Goal: Task Accomplishment & Management: Complete application form

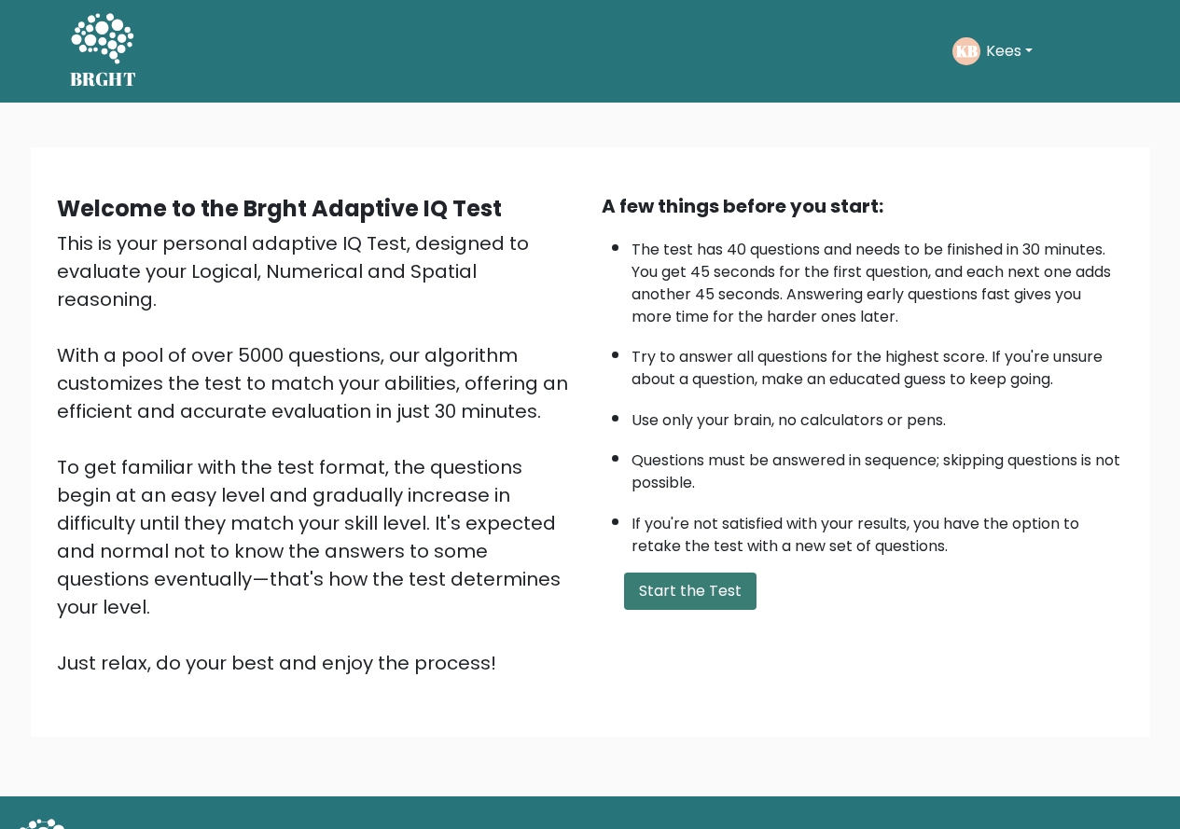
click at [674, 578] on button "Start the Test" at bounding box center [690, 591] width 132 height 37
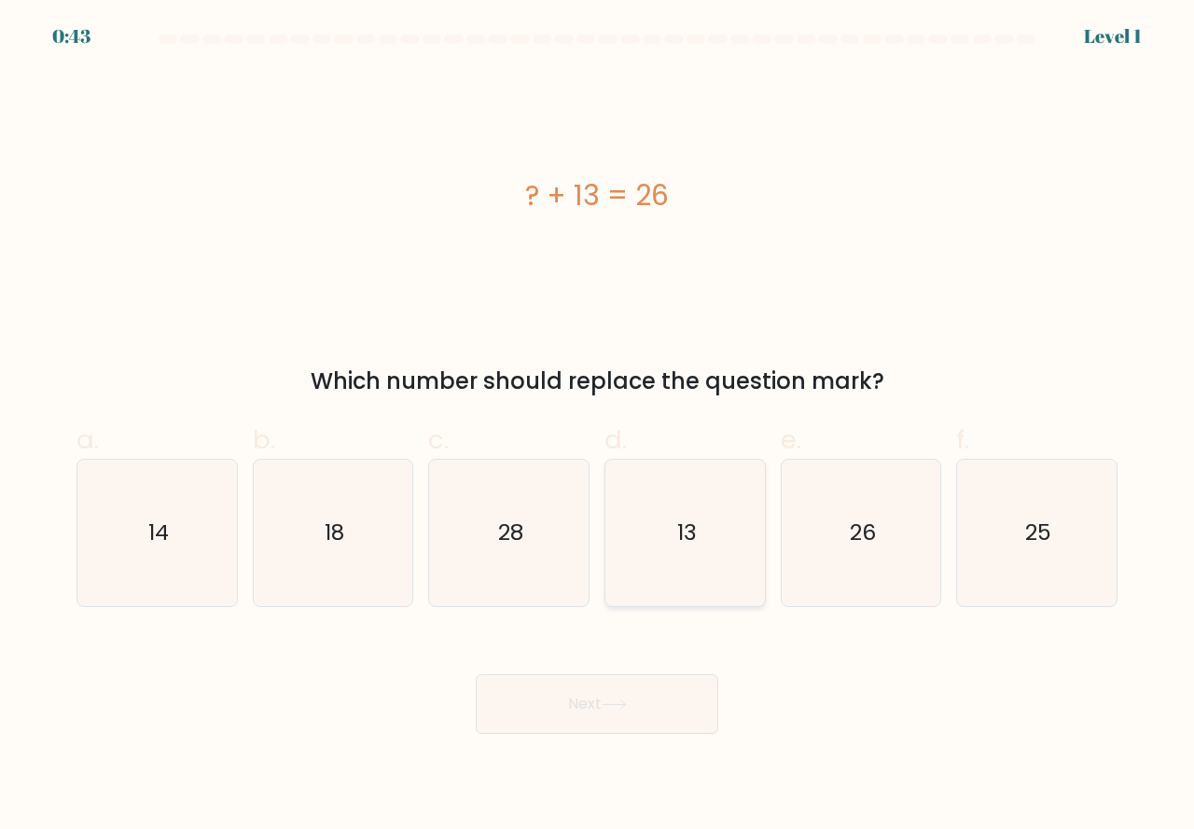
drag, startPoint x: 664, startPoint y: 581, endPoint x: 665, endPoint y: 595, distance: 14.0
click at [664, 580] on icon "13" at bounding box center [685, 533] width 146 height 146
click at [598, 427] on input "d. 13" at bounding box center [597, 421] width 1 height 12
radio input "true"
click at [647, 712] on button "Next" at bounding box center [597, 705] width 243 height 60
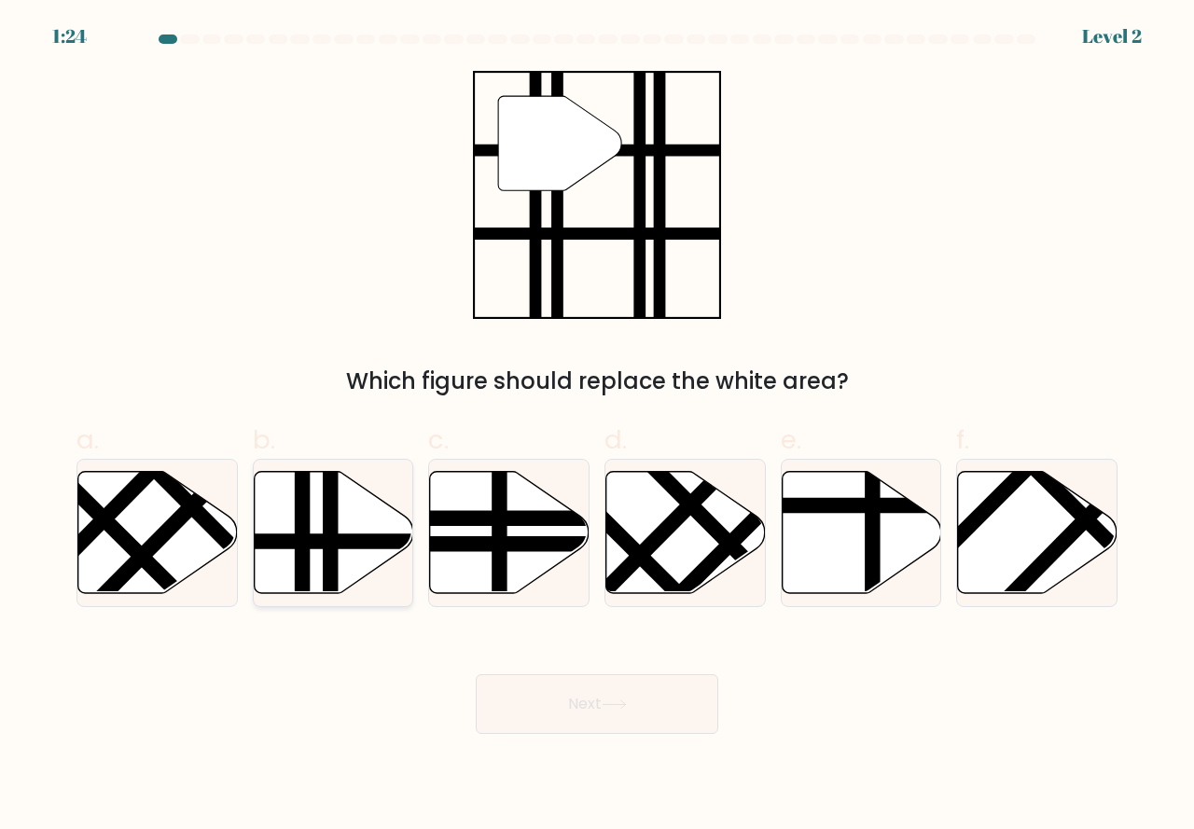
click at [321, 571] on icon at bounding box center [334, 532] width 160 height 122
click at [597, 427] on input "b." at bounding box center [597, 421] width 1 height 12
radio input "true"
click at [561, 703] on button "Next" at bounding box center [597, 705] width 243 height 60
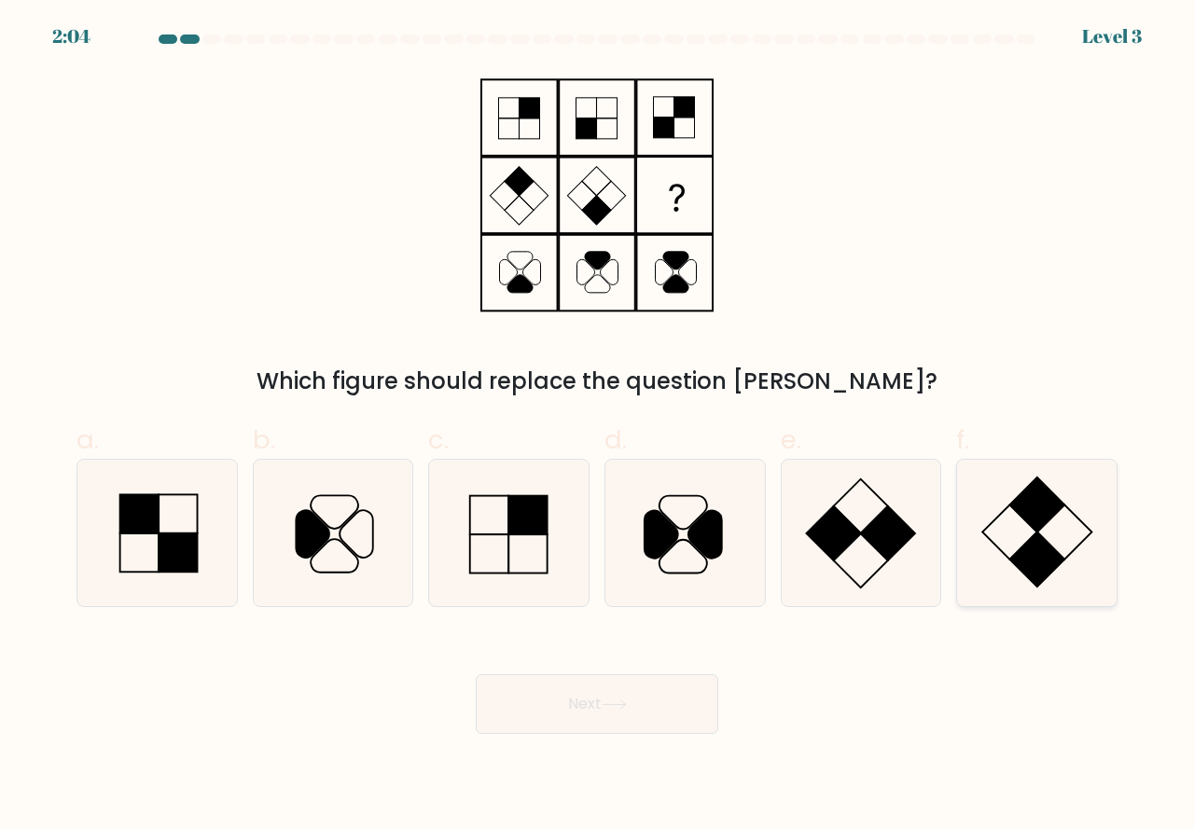
click at [1000, 576] on icon at bounding box center [1037, 533] width 146 height 146
click at [598, 427] on input "f." at bounding box center [597, 421] width 1 height 12
radio input "true"
click at [612, 712] on button "Next" at bounding box center [597, 705] width 243 height 60
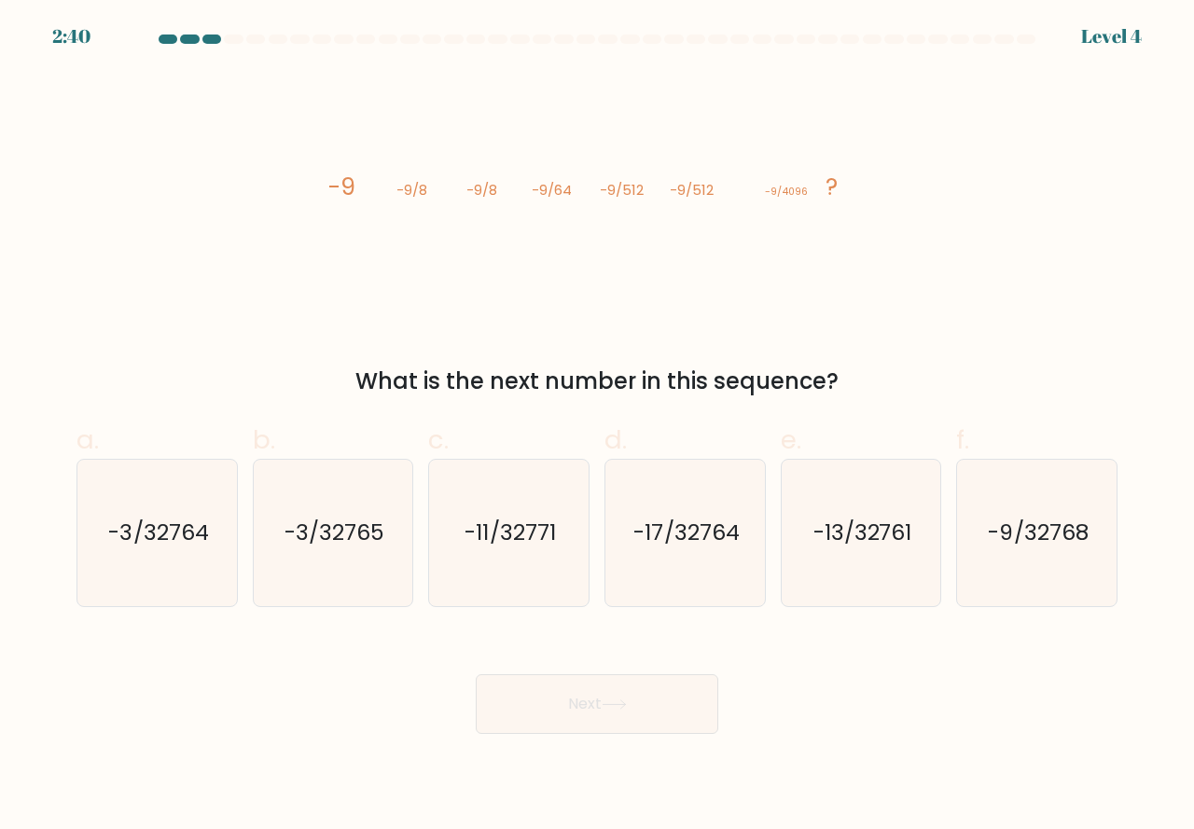
drag, startPoint x: 1025, startPoint y: 550, endPoint x: 889, endPoint y: 670, distance: 181.8
click at [1023, 556] on icon "-9/32768" at bounding box center [1037, 533] width 146 height 146
click at [598, 427] on input "f. -9/32768" at bounding box center [597, 421] width 1 height 12
radio input "true"
click at [649, 707] on button "Next" at bounding box center [597, 705] width 243 height 60
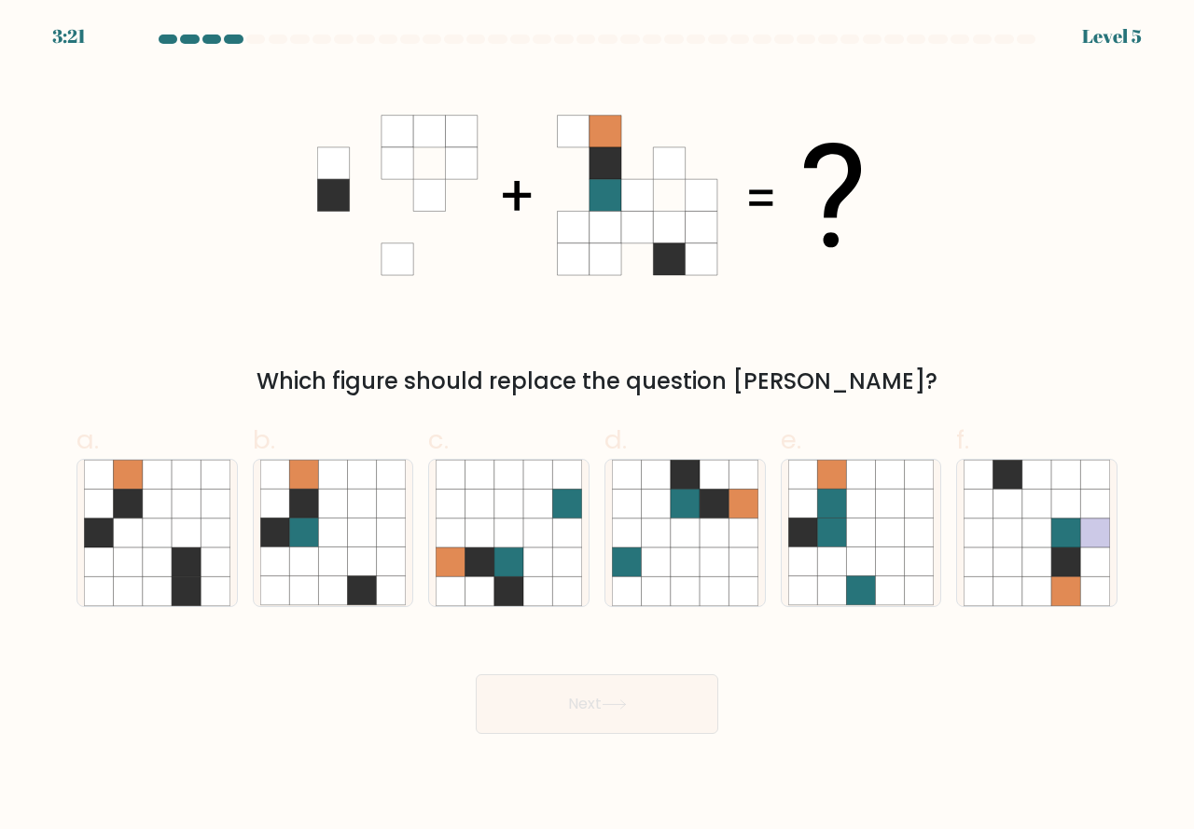
drag, startPoint x: 349, startPoint y: 587, endPoint x: 483, endPoint y: 658, distance: 151.9
click at [355, 588] on icon at bounding box center [362, 591] width 29 height 29
click at [597, 427] on input "b." at bounding box center [597, 421] width 1 height 12
radio input "true"
click at [573, 714] on button "Next" at bounding box center [597, 705] width 243 height 60
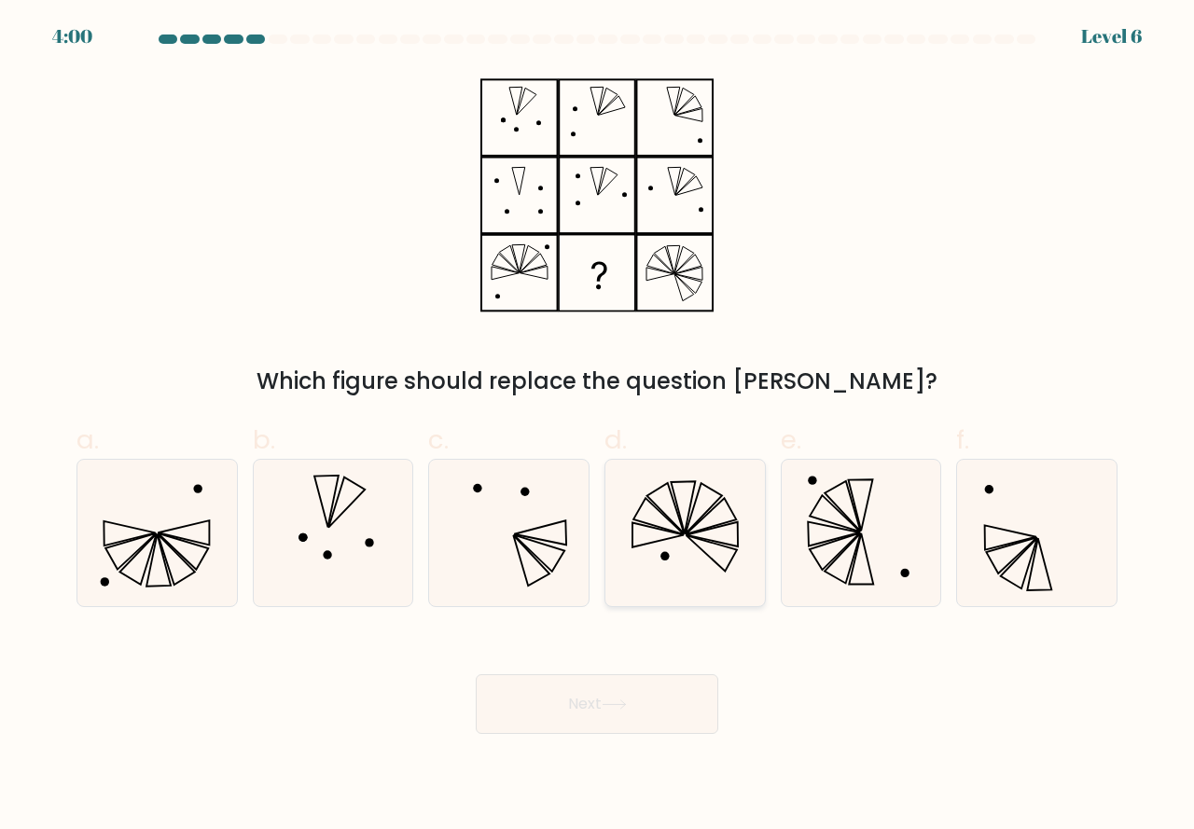
click at [668, 570] on icon at bounding box center [685, 533] width 146 height 146
click at [598, 427] on input "d." at bounding box center [597, 421] width 1 height 12
radio input "true"
click at [627, 707] on icon at bounding box center [614, 705] width 25 height 10
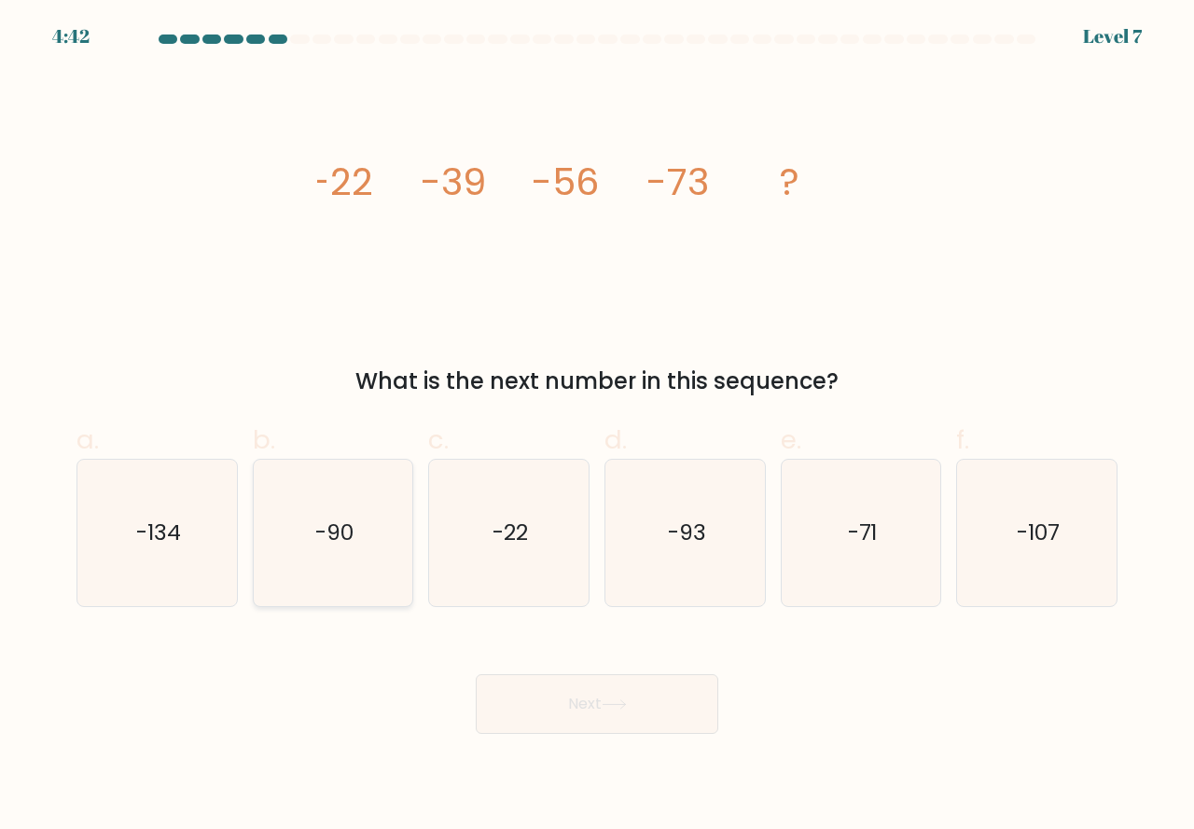
click at [358, 578] on icon "-90" at bounding box center [333, 533] width 146 height 146
click at [597, 427] on input "b. -90" at bounding box center [597, 421] width 1 height 12
radio input "true"
click at [589, 703] on button "Next" at bounding box center [597, 705] width 243 height 60
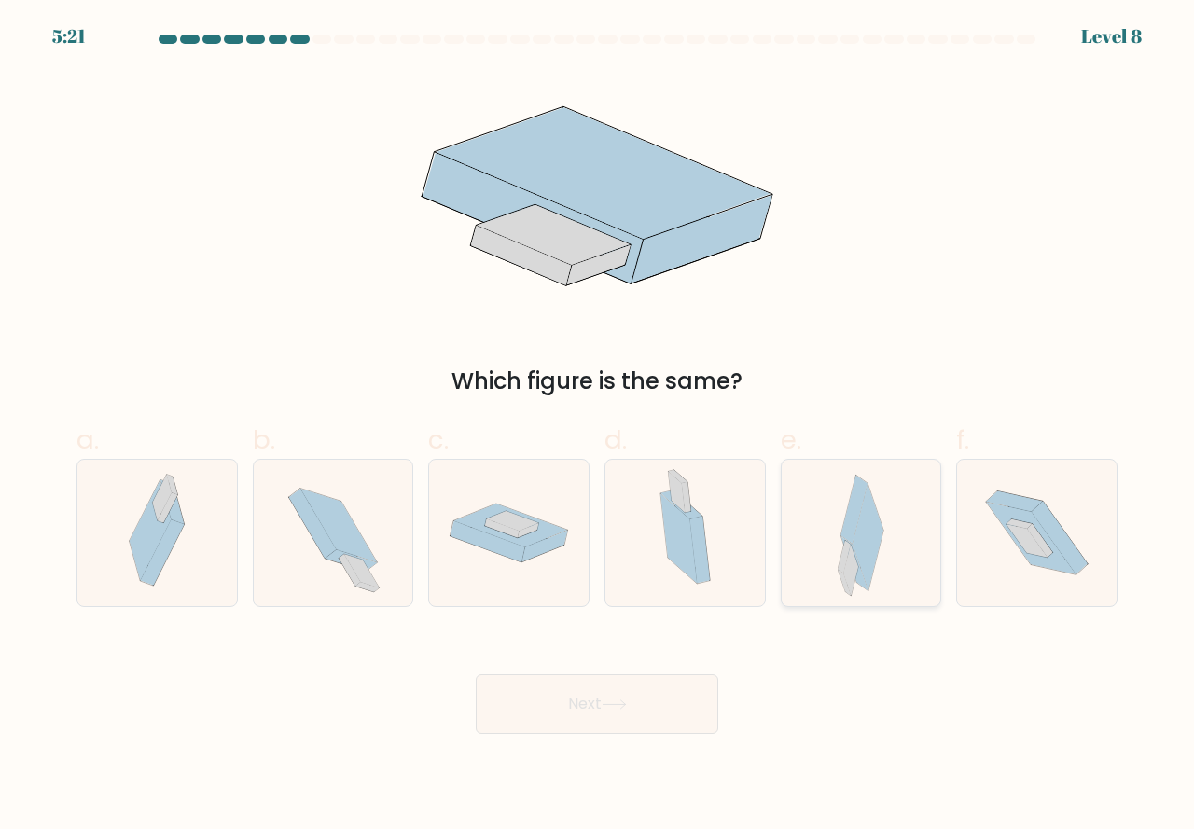
click at [847, 595] on icon at bounding box center [861, 533] width 46 height 146
click at [598, 427] on input "e." at bounding box center [597, 421] width 1 height 12
radio input "true"
click at [668, 694] on button "Next" at bounding box center [597, 705] width 243 height 60
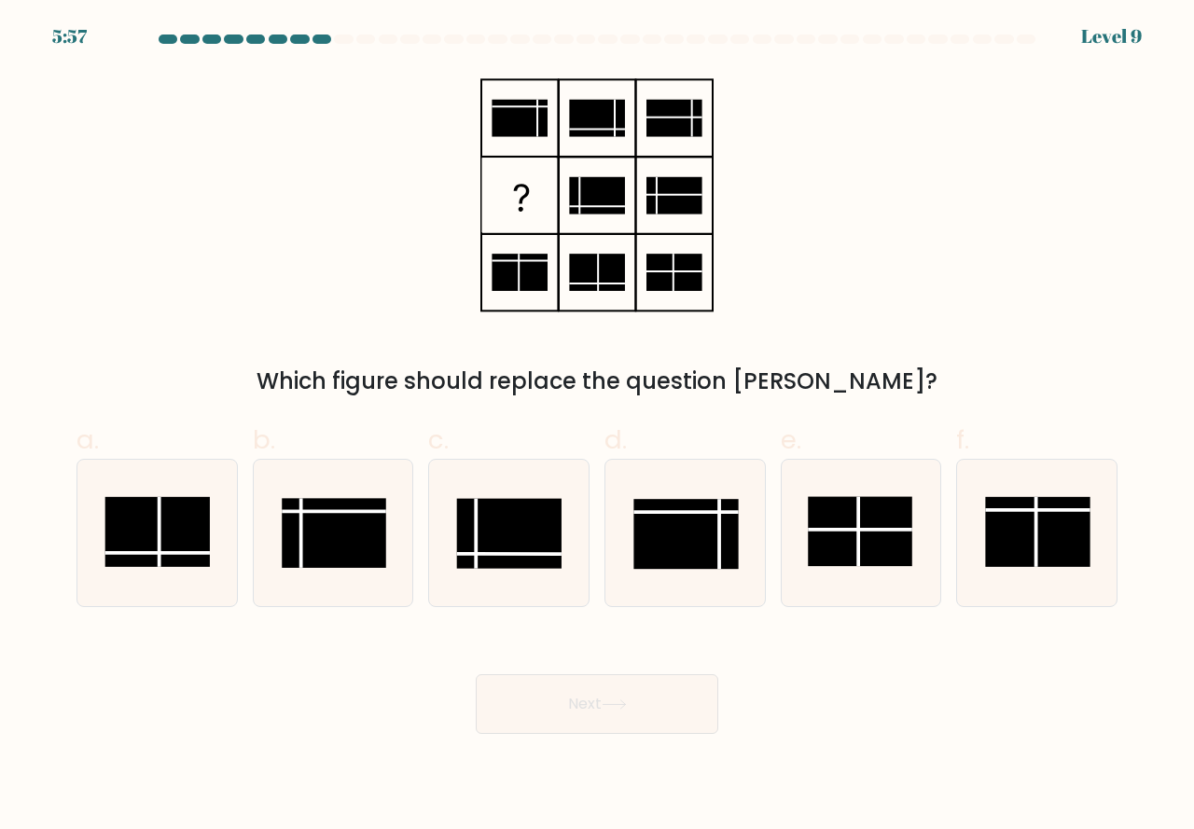
drag, startPoint x: 332, startPoint y: 550, endPoint x: 452, endPoint y: 644, distance: 152.1
click at [335, 551] on rect at bounding box center [334, 534] width 104 height 70
click at [597, 427] on input "b." at bounding box center [597, 421] width 1 height 12
radio input "true"
click at [536, 692] on button "Next" at bounding box center [597, 705] width 243 height 60
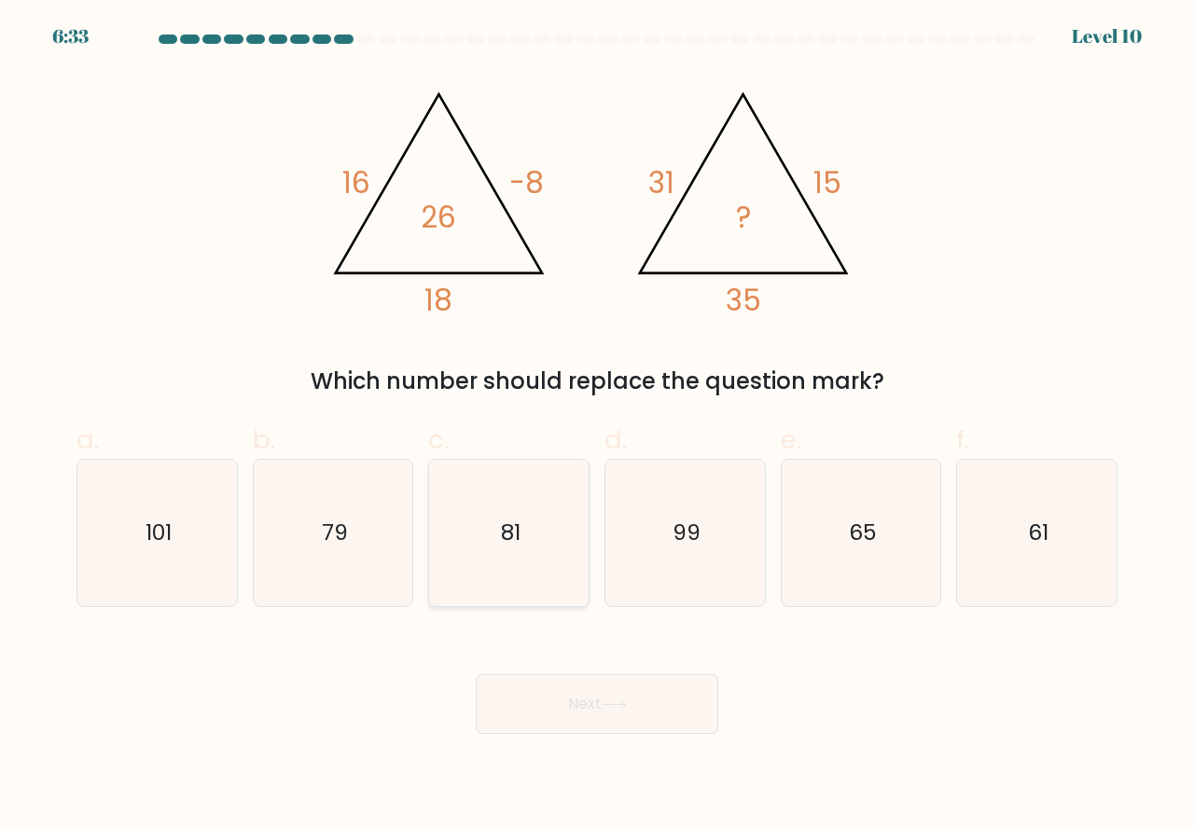
click at [497, 567] on icon "81" at bounding box center [509, 533] width 146 height 146
click at [597, 427] on input "c. 81" at bounding box center [597, 421] width 1 height 12
radio input "true"
click at [533, 711] on button "Next" at bounding box center [597, 705] width 243 height 60
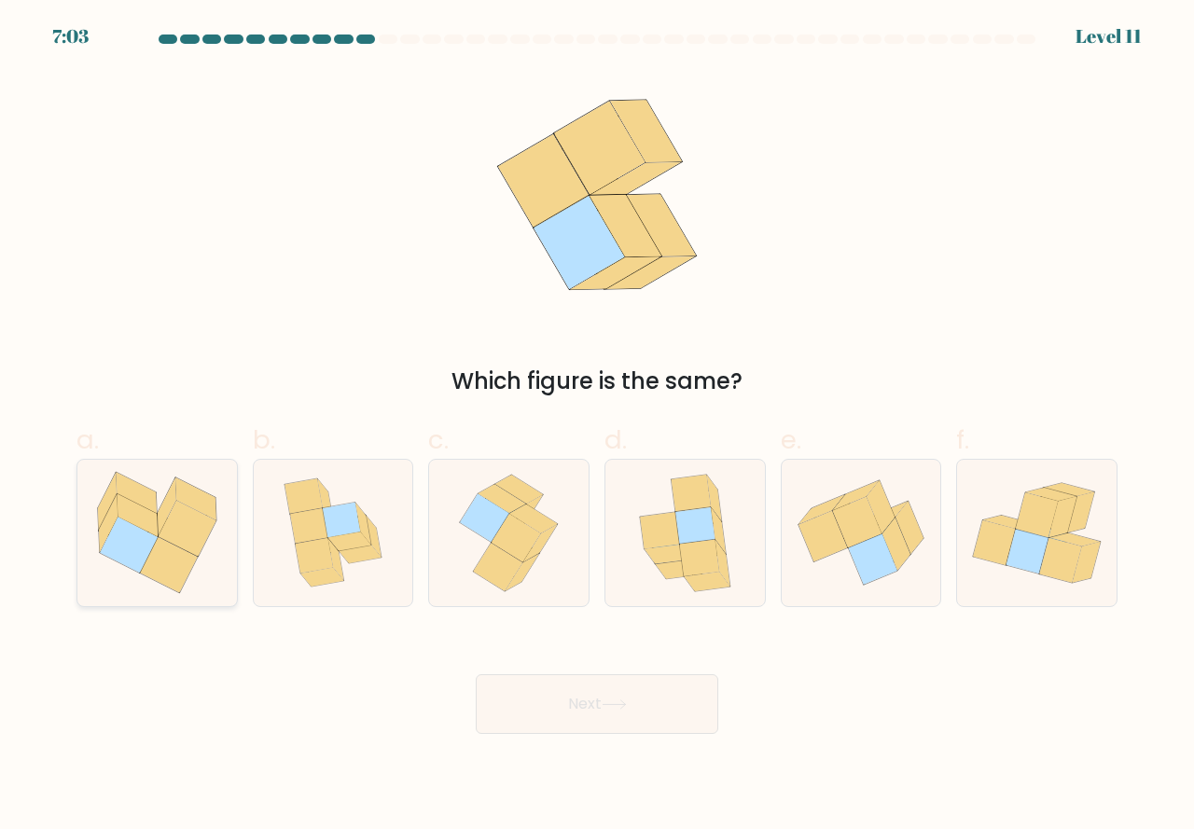
click at [161, 570] on icon at bounding box center [169, 565] width 58 height 56
click at [597, 427] on input "a." at bounding box center [597, 421] width 1 height 12
radio input "true"
click at [548, 700] on button "Next" at bounding box center [597, 705] width 243 height 60
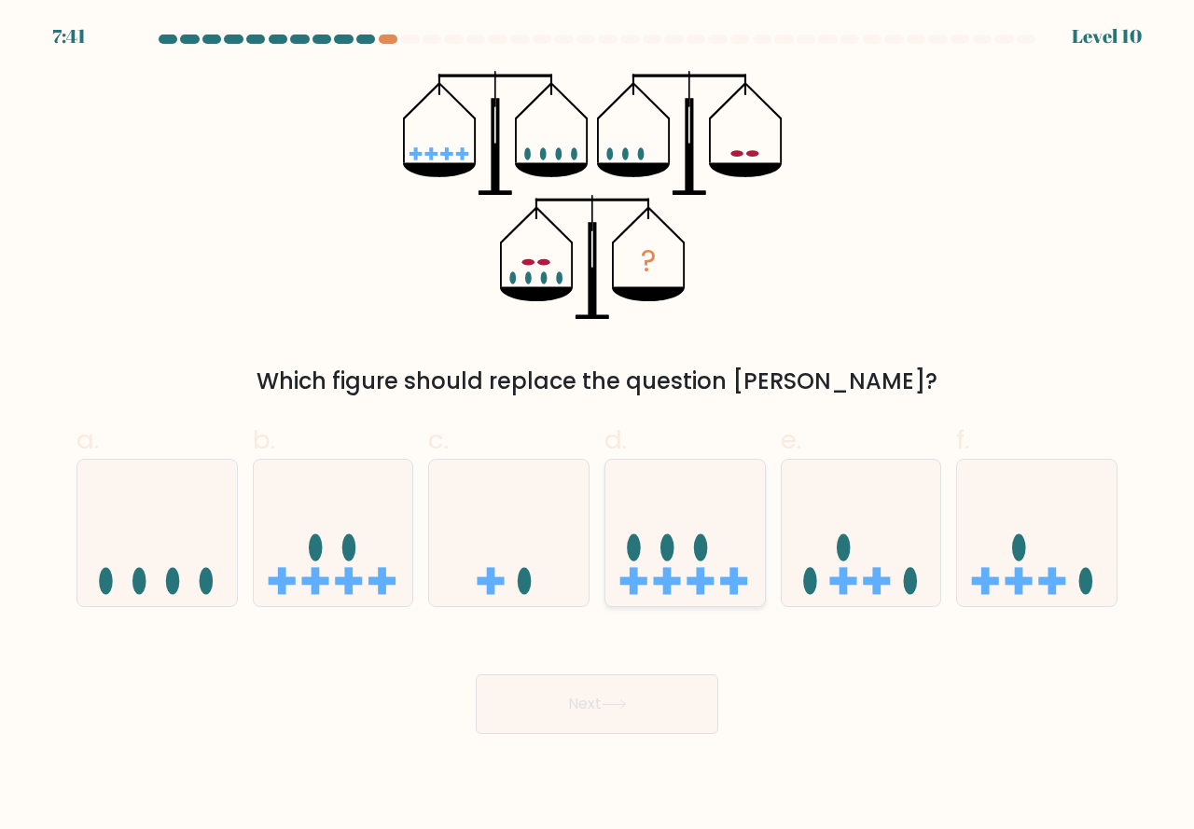
click at [721, 585] on rect at bounding box center [733, 582] width 27 height 8
click at [598, 427] on input "d." at bounding box center [597, 421] width 1 height 12
radio input "true"
click at [623, 710] on button "Next" at bounding box center [597, 705] width 243 height 60
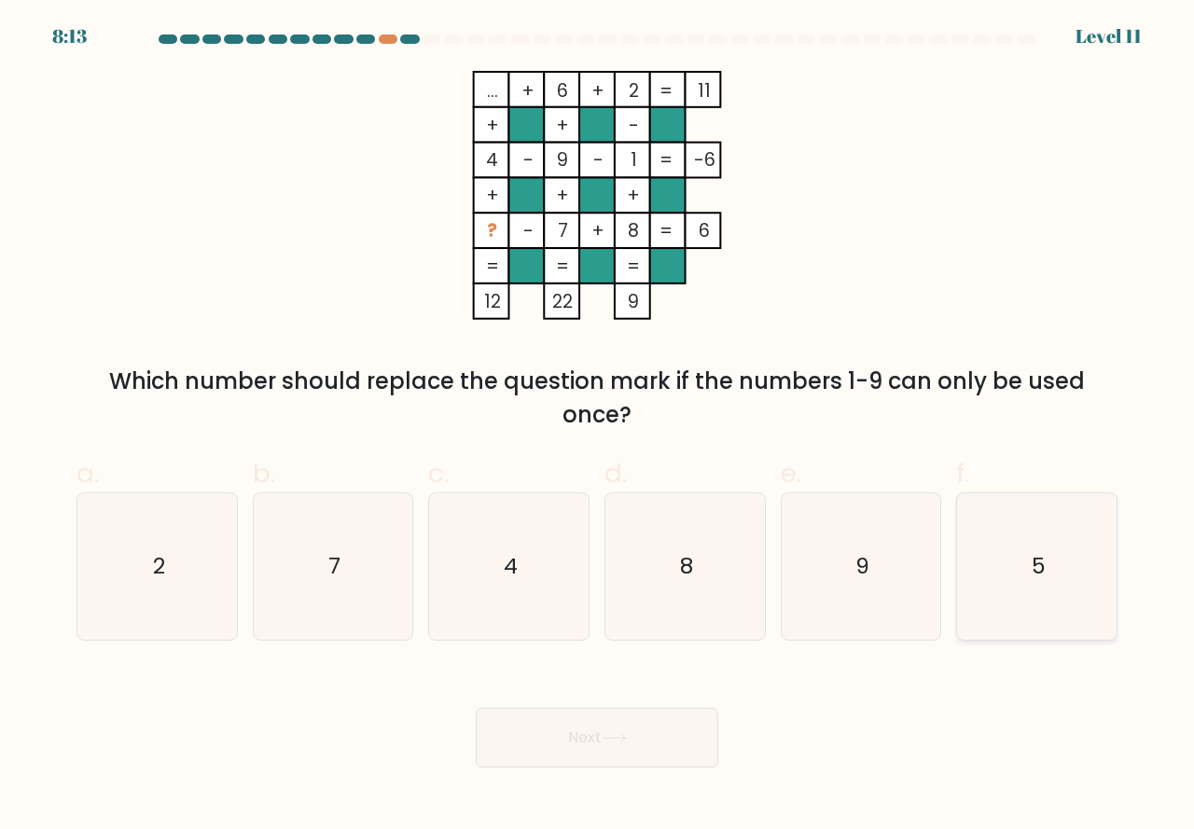
drag, startPoint x: 1001, startPoint y: 616, endPoint x: 994, endPoint y: 629, distance: 15.0
click at [994, 629] on icon "5" at bounding box center [1037, 567] width 146 height 146
click at [598, 427] on input "f. 5" at bounding box center [597, 421] width 1 height 12
radio input "true"
click at [625, 745] on button "Next" at bounding box center [597, 738] width 243 height 60
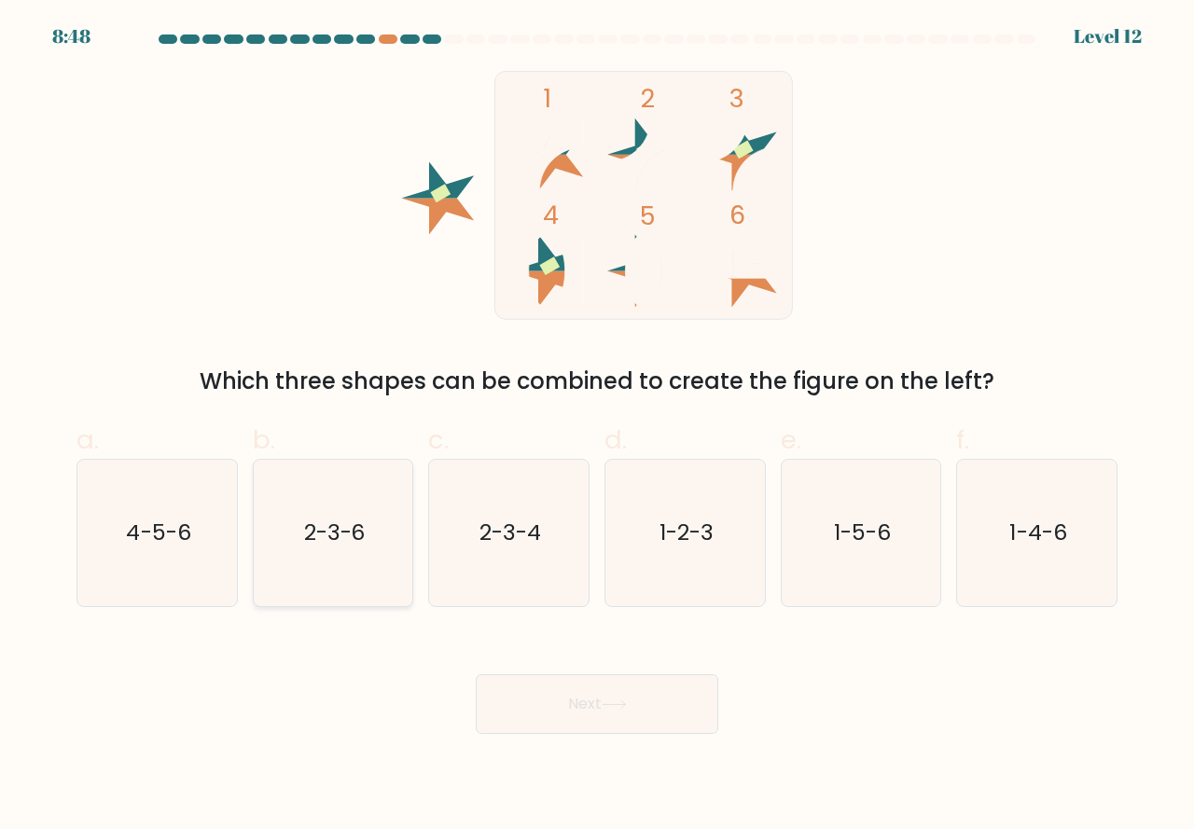
click at [382, 601] on icon "2-3-6" at bounding box center [333, 533] width 146 height 146
click at [597, 427] on input "b. 2-3-6" at bounding box center [597, 421] width 1 height 12
radio input "true"
click at [564, 703] on button "Next" at bounding box center [597, 705] width 243 height 60
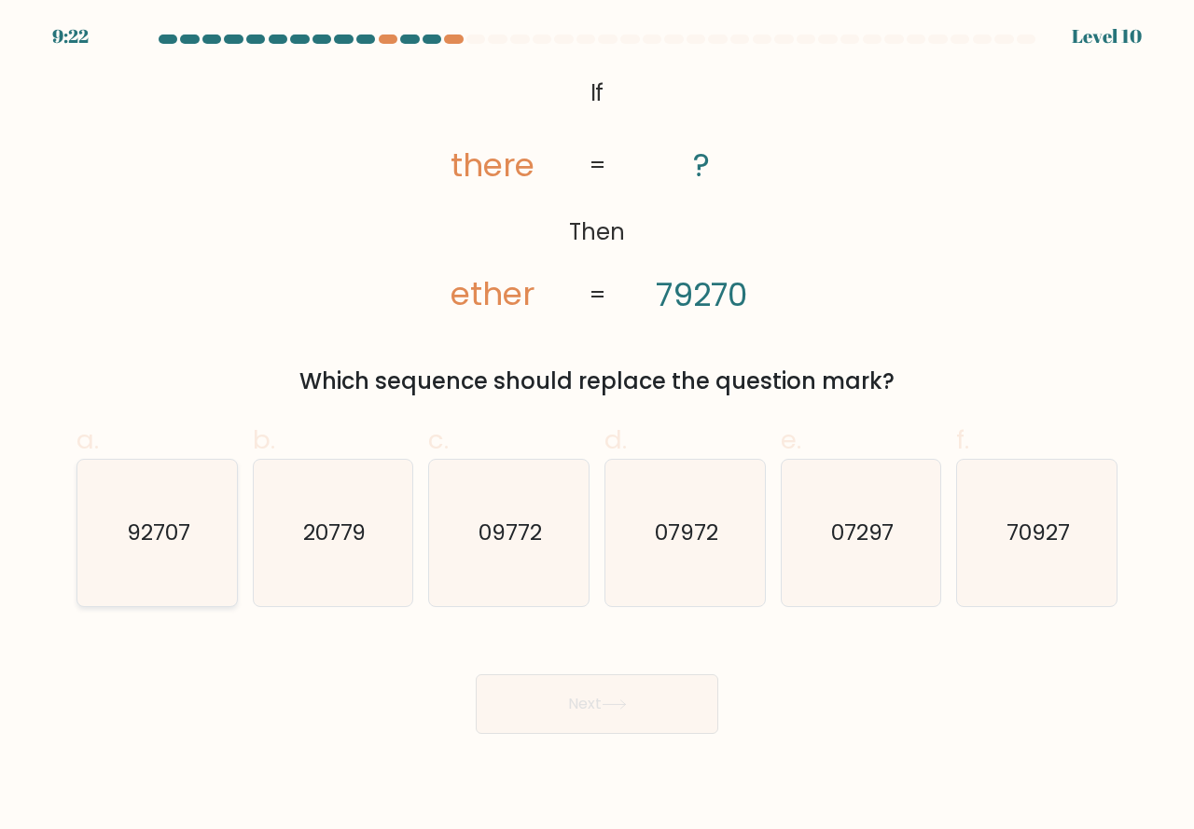
click at [171, 558] on icon "92707" at bounding box center [157, 533] width 146 height 146
click at [597, 427] on input "a. 92707" at bounding box center [597, 421] width 1 height 12
radio input "true"
click at [607, 703] on icon at bounding box center [614, 705] width 25 height 10
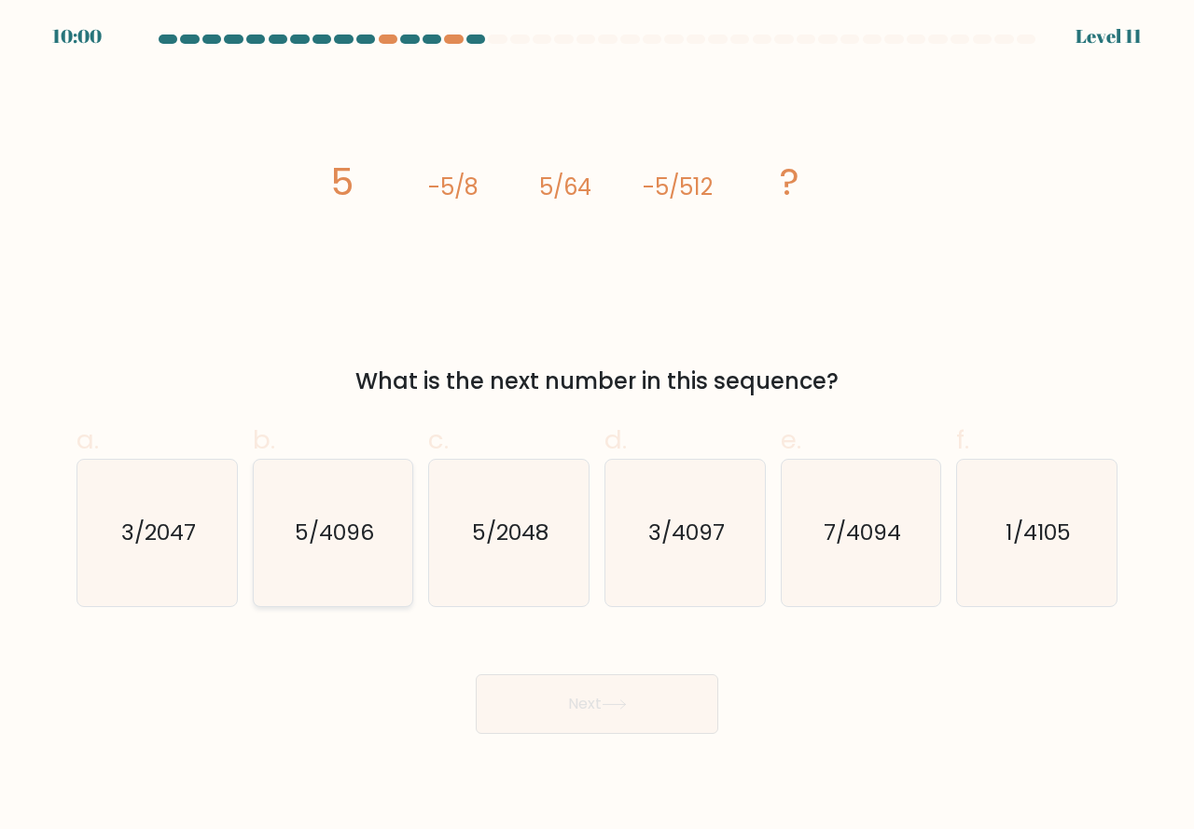
click at [349, 584] on icon "5/4096" at bounding box center [333, 533] width 146 height 146
click at [597, 427] on input "b. 5/4096" at bounding box center [597, 421] width 1 height 12
radio input "true"
click at [572, 706] on button "Next" at bounding box center [597, 705] width 243 height 60
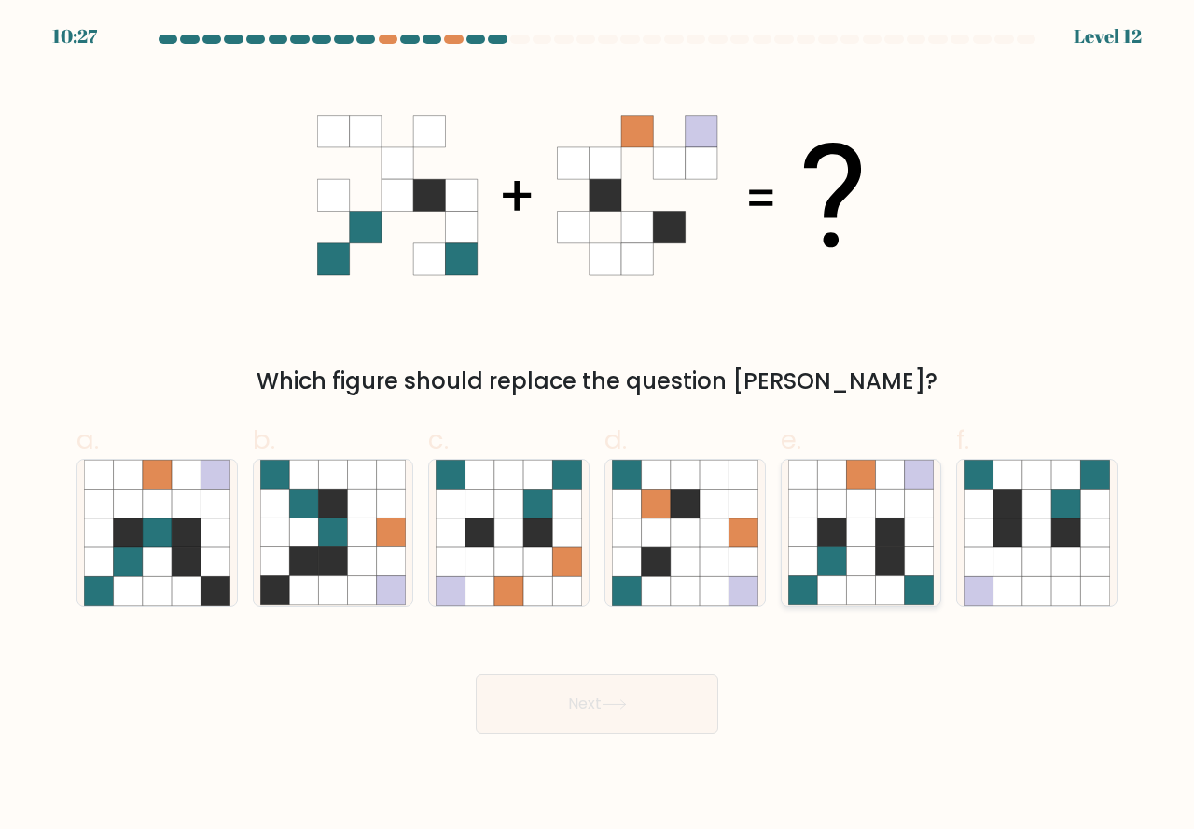
click at [855, 592] on icon at bounding box center [860, 591] width 29 height 29
click at [598, 427] on input "e." at bounding box center [597, 421] width 1 height 12
radio input "true"
click at [661, 700] on button "Next" at bounding box center [597, 705] width 243 height 60
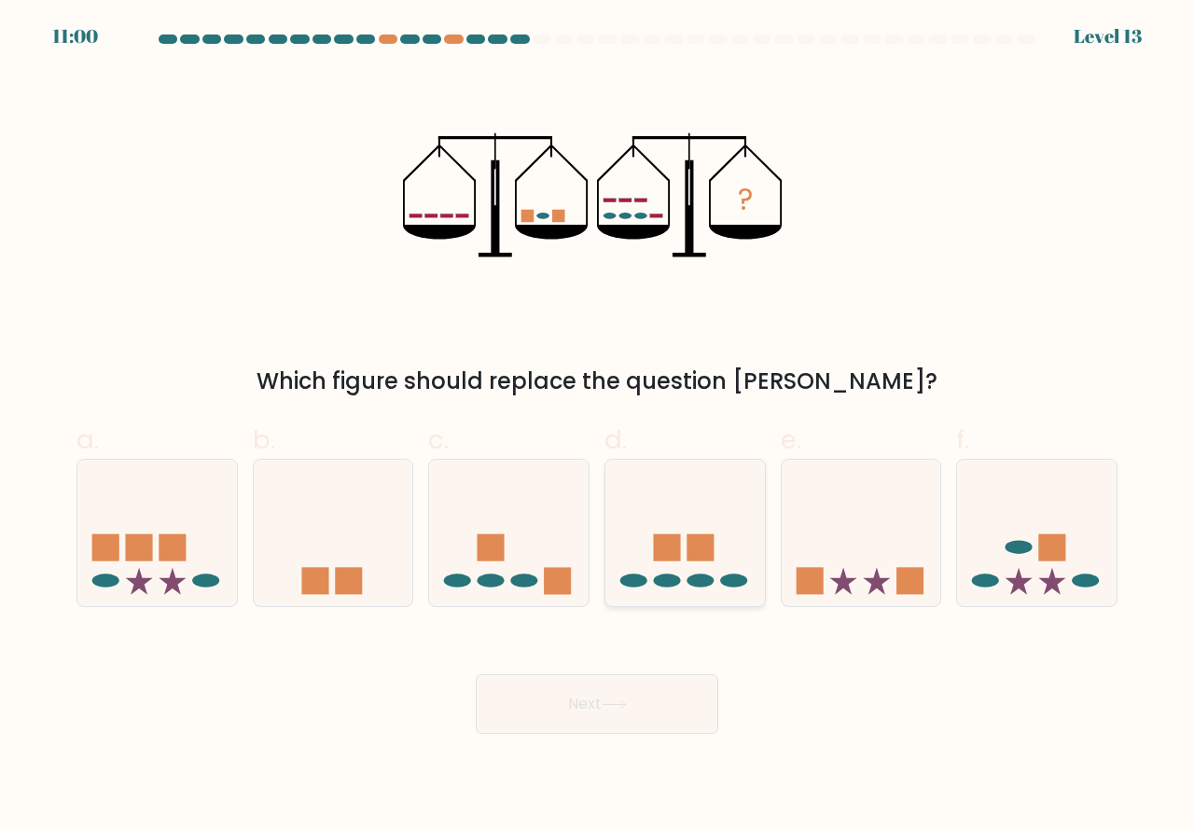
click at [681, 565] on icon at bounding box center [686, 533] width 160 height 132
click at [598, 427] on input "d." at bounding box center [597, 421] width 1 height 12
radio input "true"
click at [603, 713] on button "Next" at bounding box center [597, 705] width 243 height 60
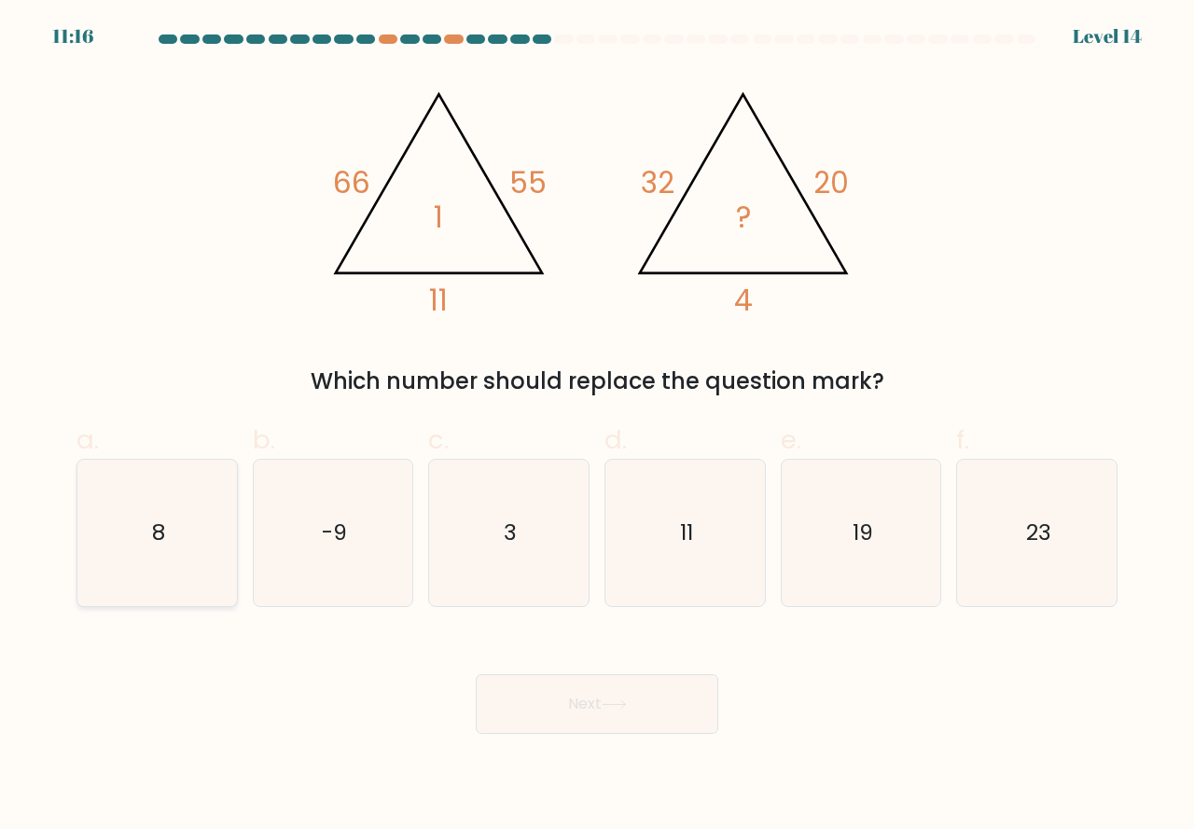
click at [189, 579] on icon "8" at bounding box center [157, 533] width 146 height 146
click at [597, 427] on input "a. 8" at bounding box center [597, 421] width 1 height 12
radio input "true"
click at [596, 722] on button "Next" at bounding box center [597, 705] width 243 height 60
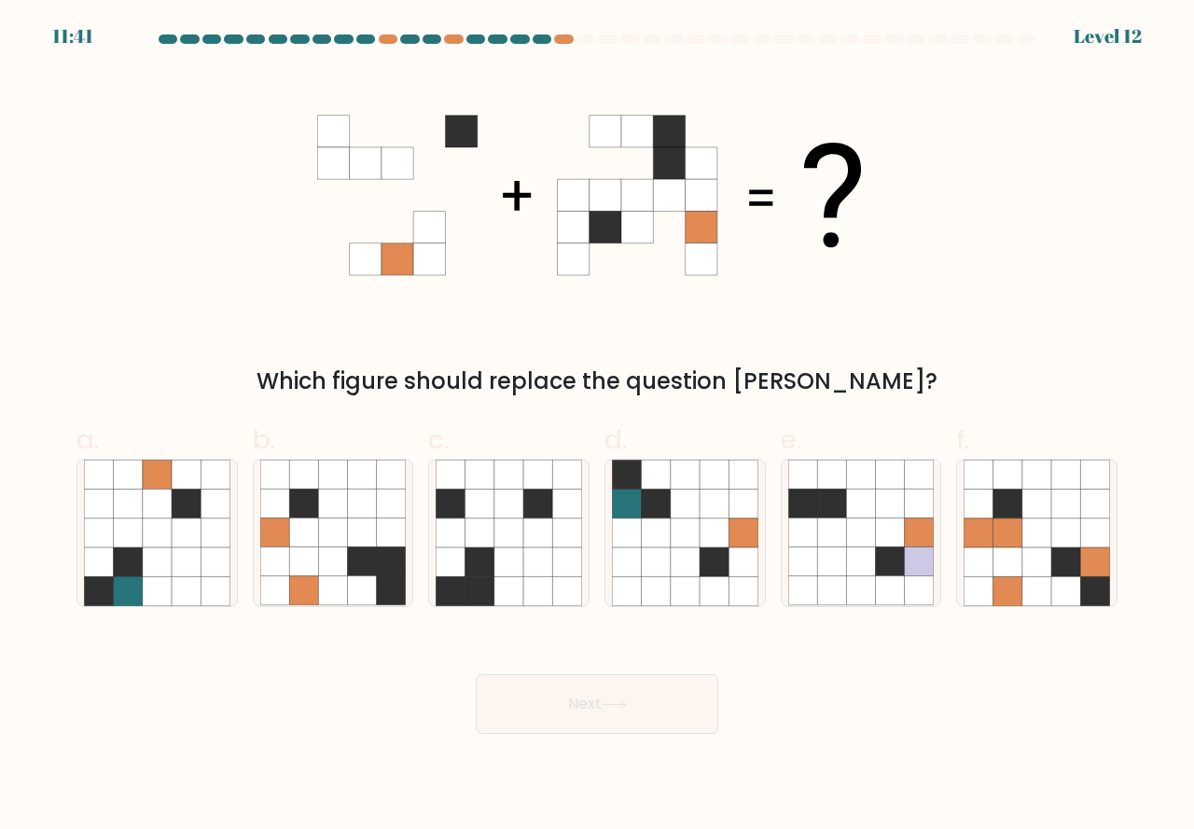
drag, startPoint x: 353, startPoint y: 573, endPoint x: 490, endPoint y: 648, distance: 156.6
click at [355, 573] on icon at bounding box center [362, 562] width 29 height 29
click at [597, 427] on input "b." at bounding box center [597, 421] width 1 height 12
radio input "true"
click at [578, 704] on button "Next" at bounding box center [597, 705] width 243 height 60
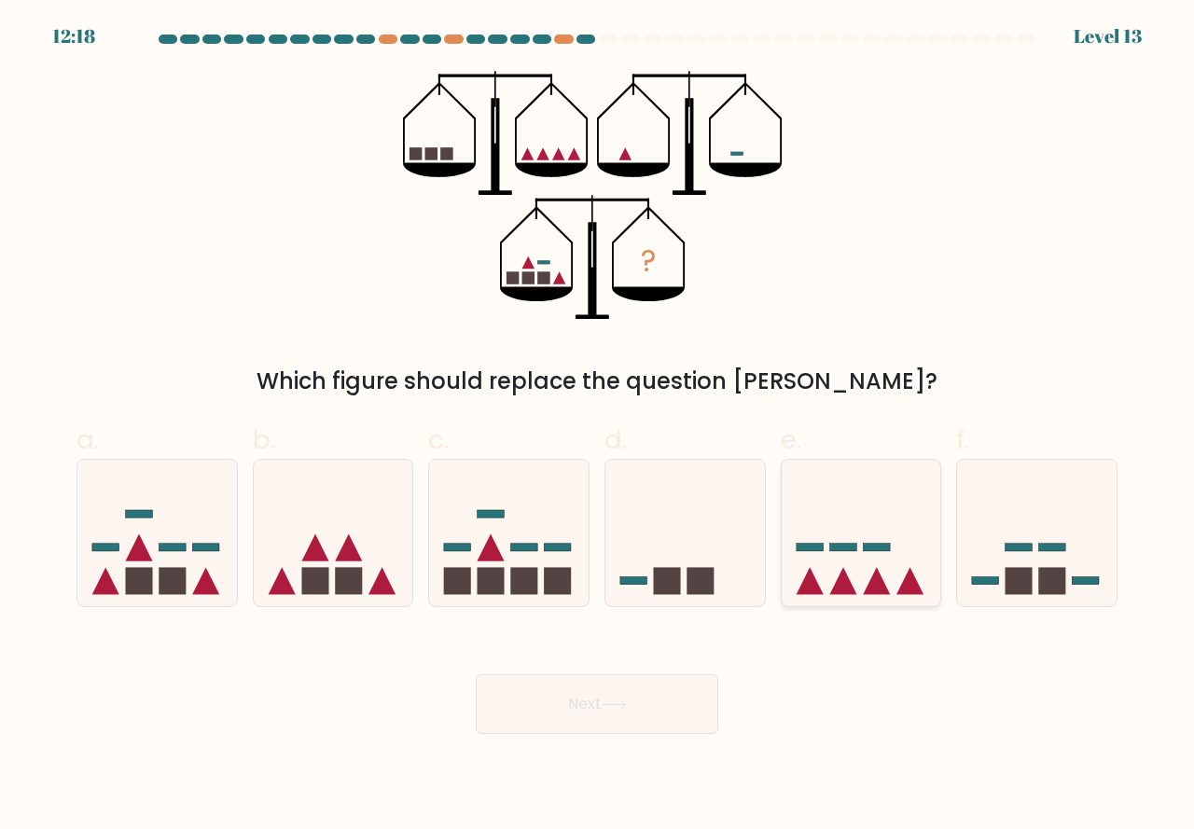
click at [836, 575] on icon at bounding box center [862, 533] width 160 height 132
click at [598, 427] on input "e." at bounding box center [597, 421] width 1 height 12
radio input "true"
click at [594, 692] on button "Next" at bounding box center [597, 705] width 243 height 60
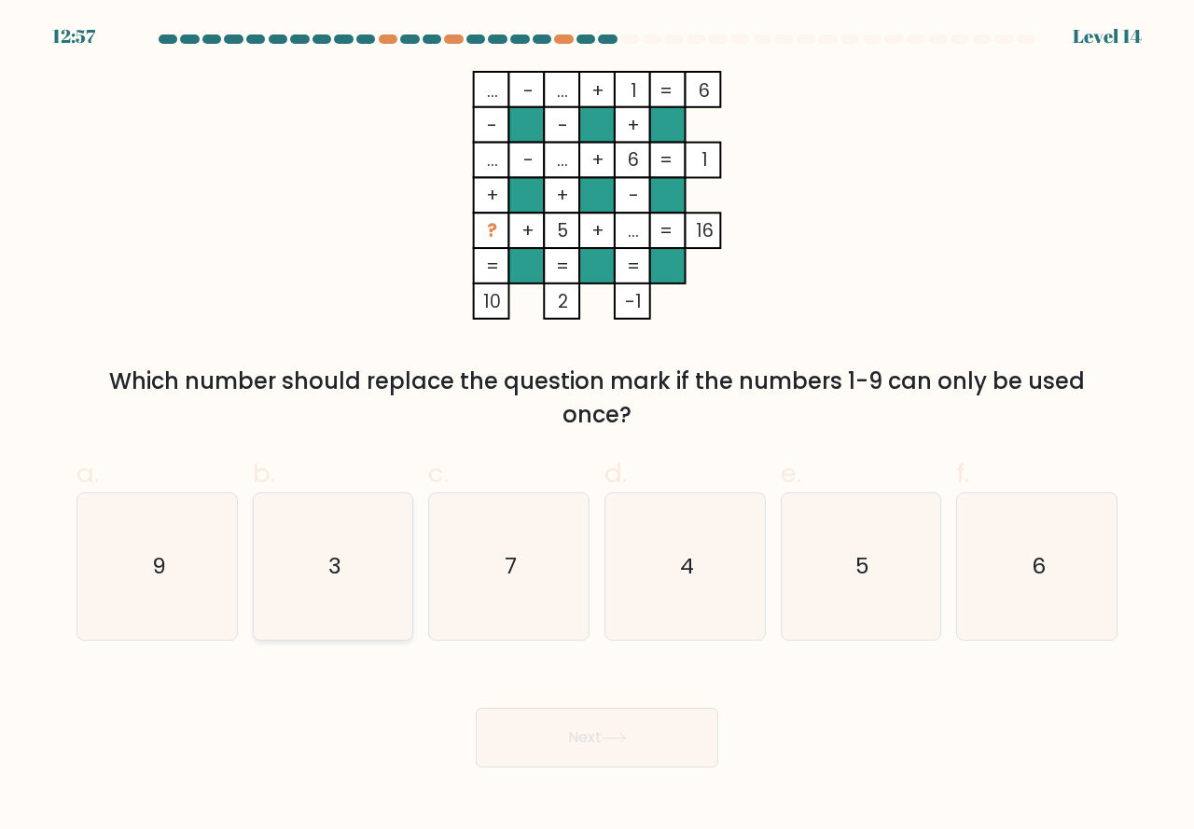
click at [323, 590] on icon "3" at bounding box center [333, 567] width 146 height 146
click at [597, 427] on input "b. 3" at bounding box center [597, 421] width 1 height 12
radio input "true"
click at [545, 730] on button "Next" at bounding box center [597, 738] width 243 height 60
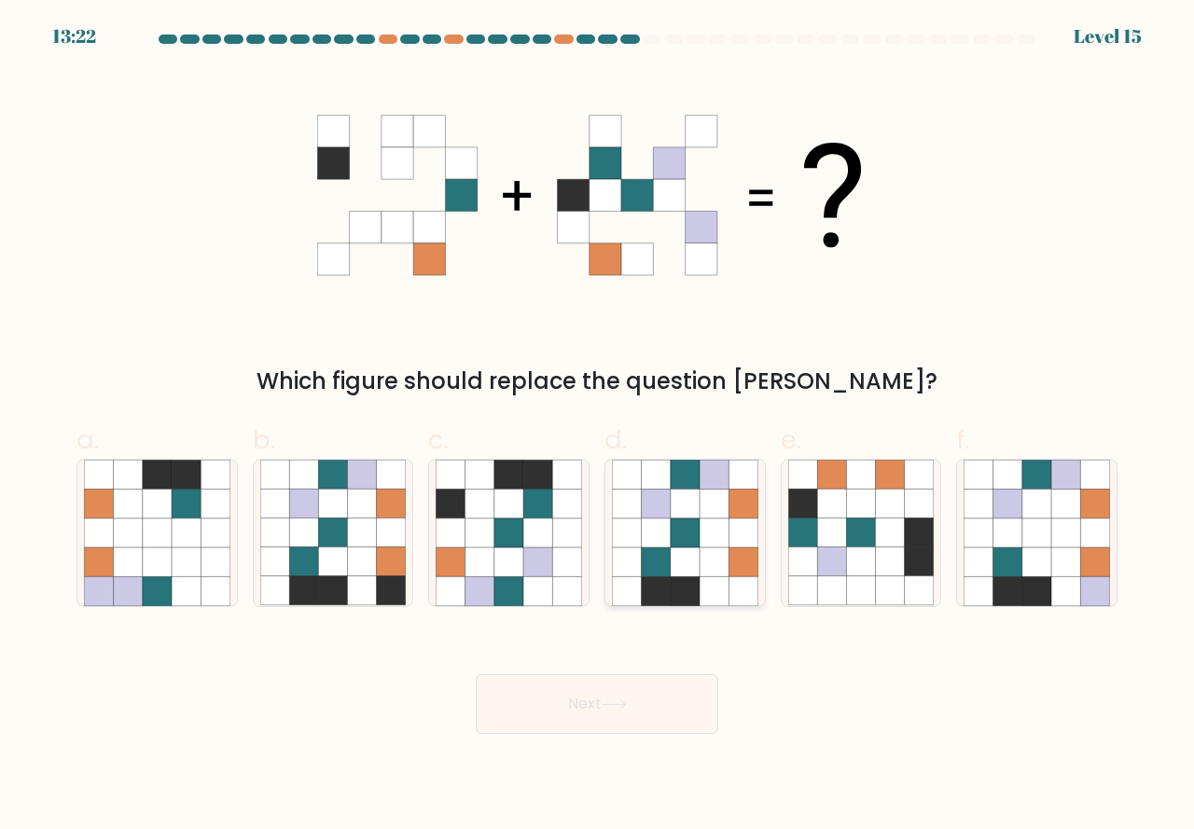
click at [727, 573] on icon at bounding box center [714, 562] width 29 height 29
click at [598, 427] on input "d." at bounding box center [597, 421] width 1 height 12
radio input "true"
click at [631, 710] on button "Next" at bounding box center [597, 705] width 243 height 60
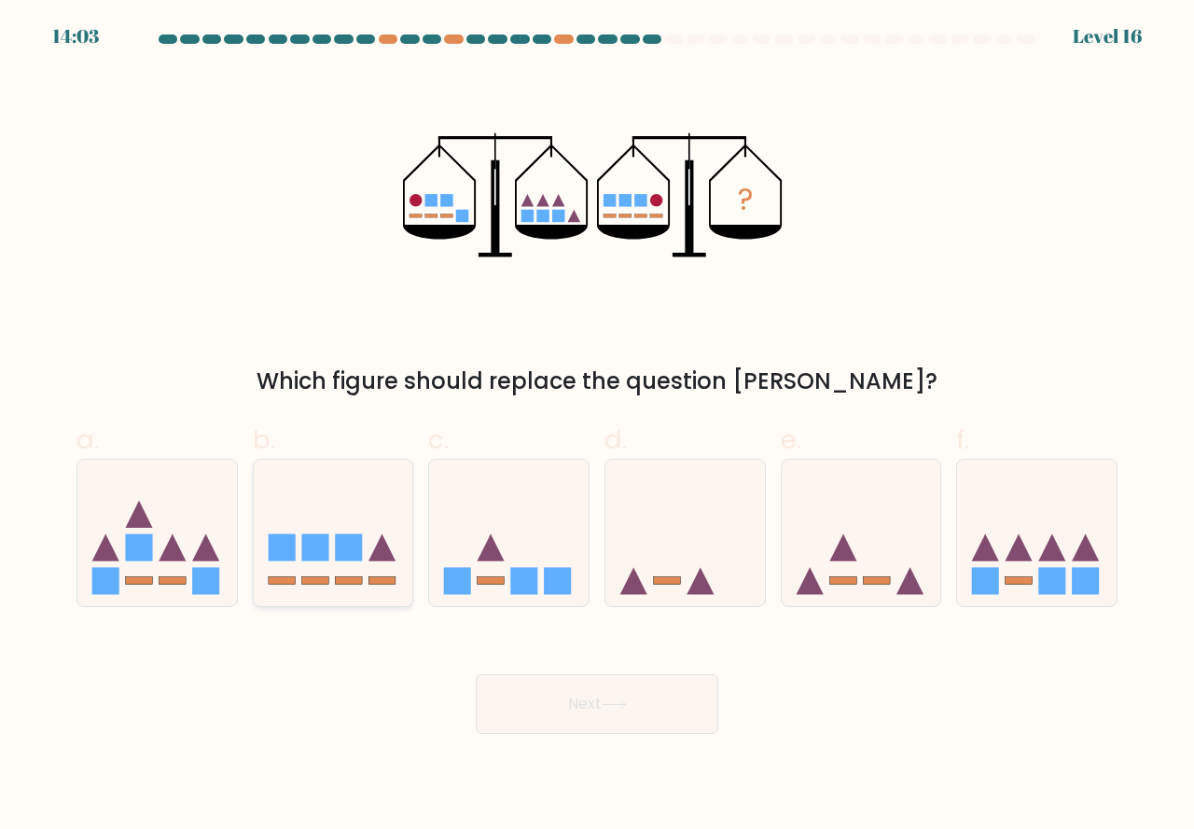
click at [359, 569] on icon at bounding box center [334, 533] width 160 height 132
click at [597, 427] on input "b." at bounding box center [597, 421] width 1 height 12
radio input "true"
click at [582, 717] on button "Next" at bounding box center [597, 705] width 243 height 60
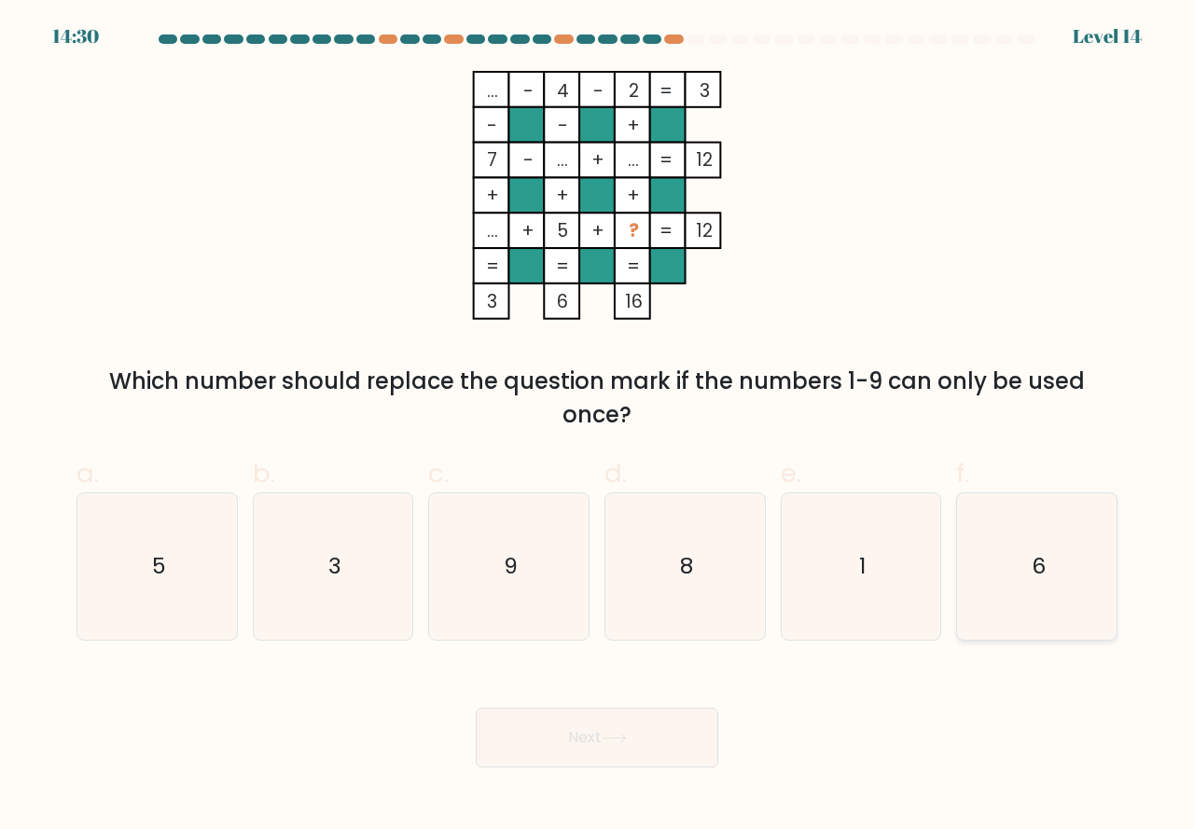
click at [997, 606] on icon "6" at bounding box center [1037, 567] width 146 height 146
click at [598, 427] on input "f. 6" at bounding box center [597, 421] width 1 height 12
radio input "true"
click at [633, 737] on button "Next" at bounding box center [597, 738] width 243 height 60
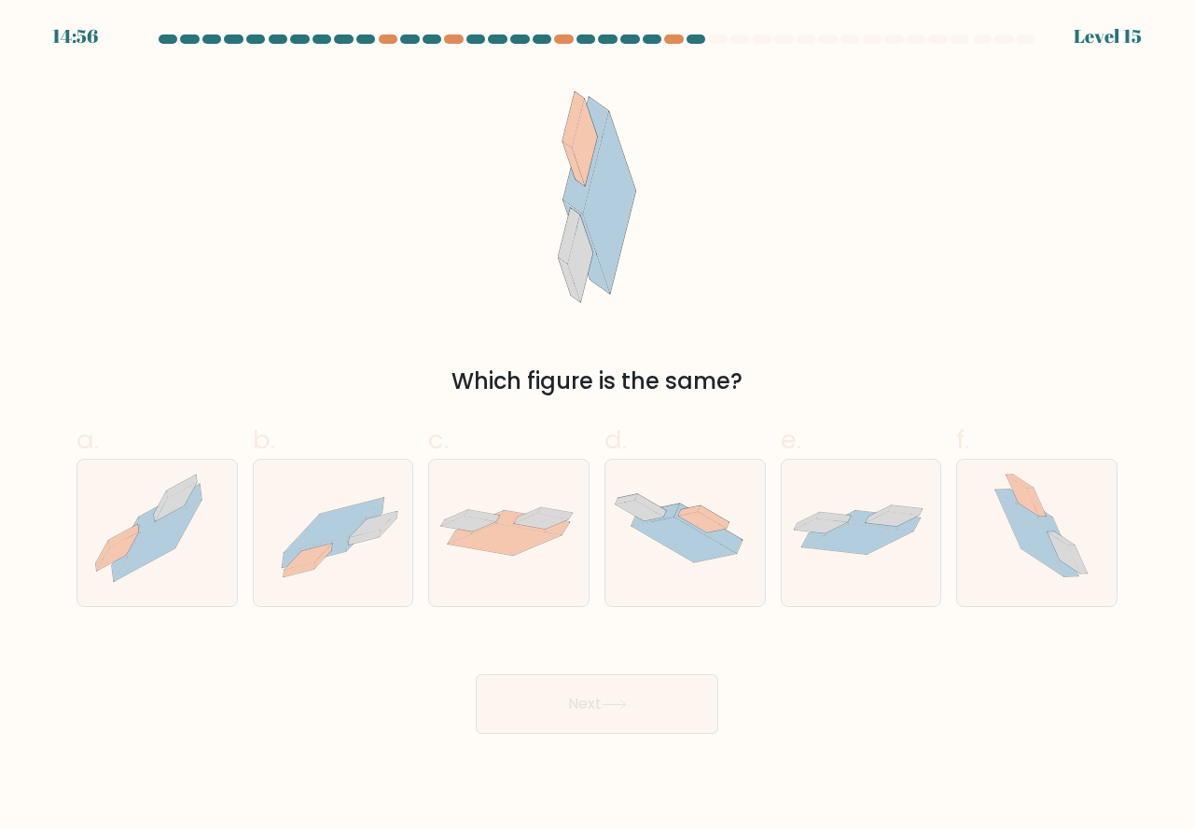
drag, startPoint x: 1011, startPoint y: 557, endPoint x: 878, endPoint y: 706, distance: 200.2
click at [1012, 564] on icon at bounding box center [1037, 533] width 128 height 146
click at [598, 427] on input "f." at bounding box center [597, 421] width 1 height 12
radio input "true"
click at [584, 693] on button "Next" at bounding box center [597, 705] width 243 height 60
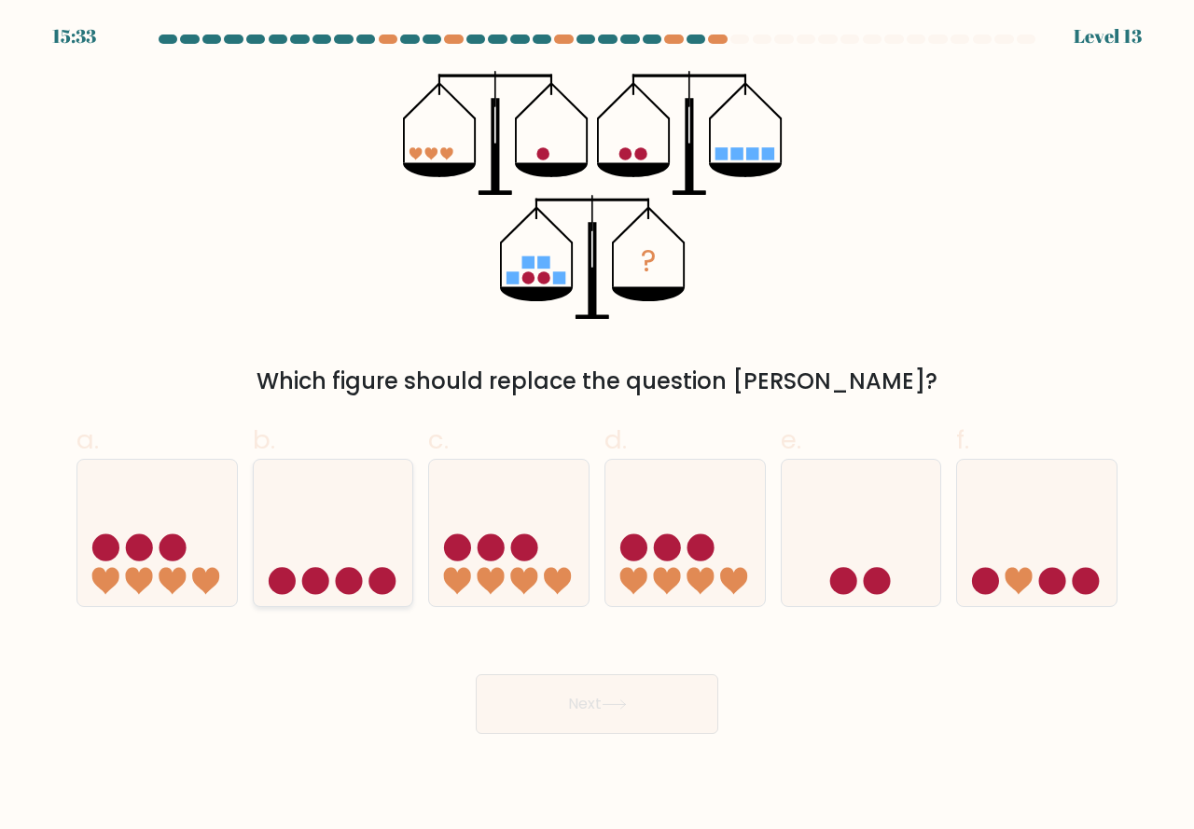
click at [348, 570] on circle at bounding box center [348, 580] width 27 height 27
click at [597, 427] on input "b." at bounding box center [597, 421] width 1 height 12
radio input "true"
click at [557, 707] on button "Next" at bounding box center [597, 705] width 243 height 60
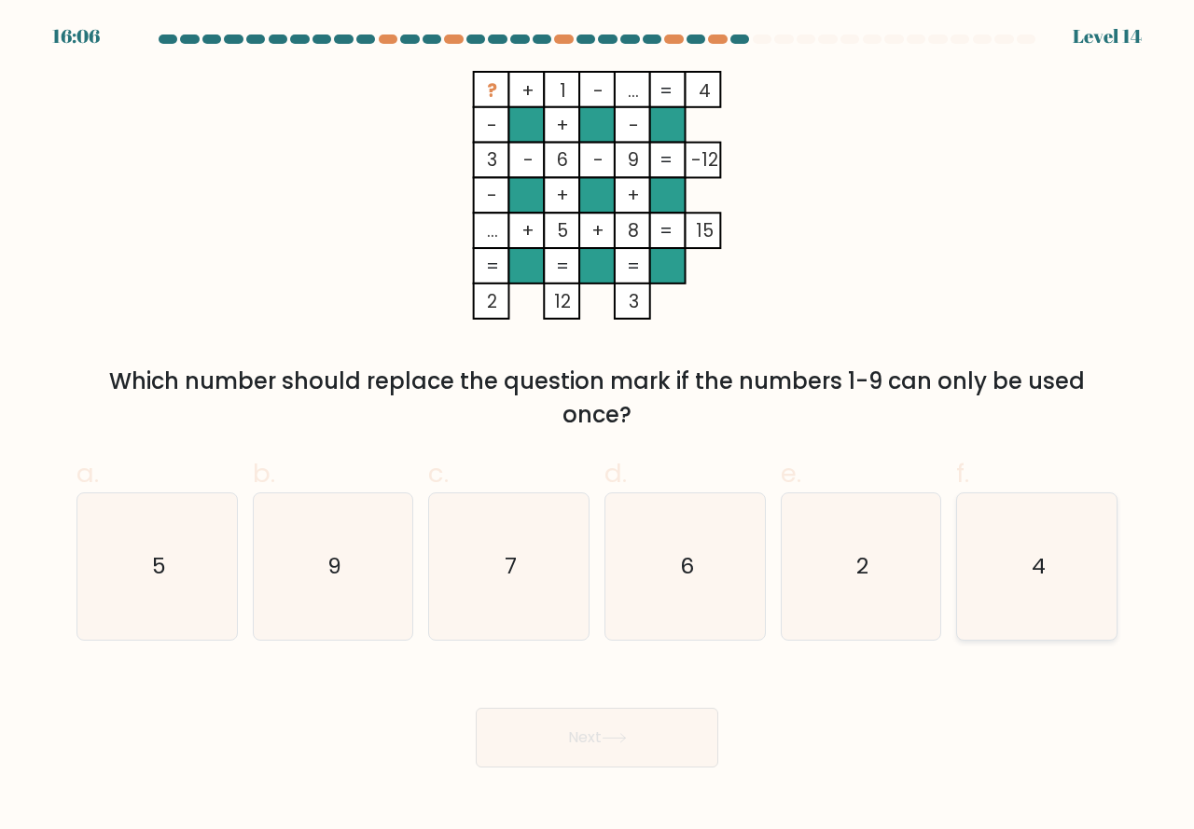
click at [986, 621] on icon "4" at bounding box center [1037, 567] width 146 height 146
click at [598, 427] on input "f. 4" at bounding box center [597, 421] width 1 height 12
radio input "true"
click at [592, 740] on button "Next" at bounding box center [597, 738] width 243 height 60
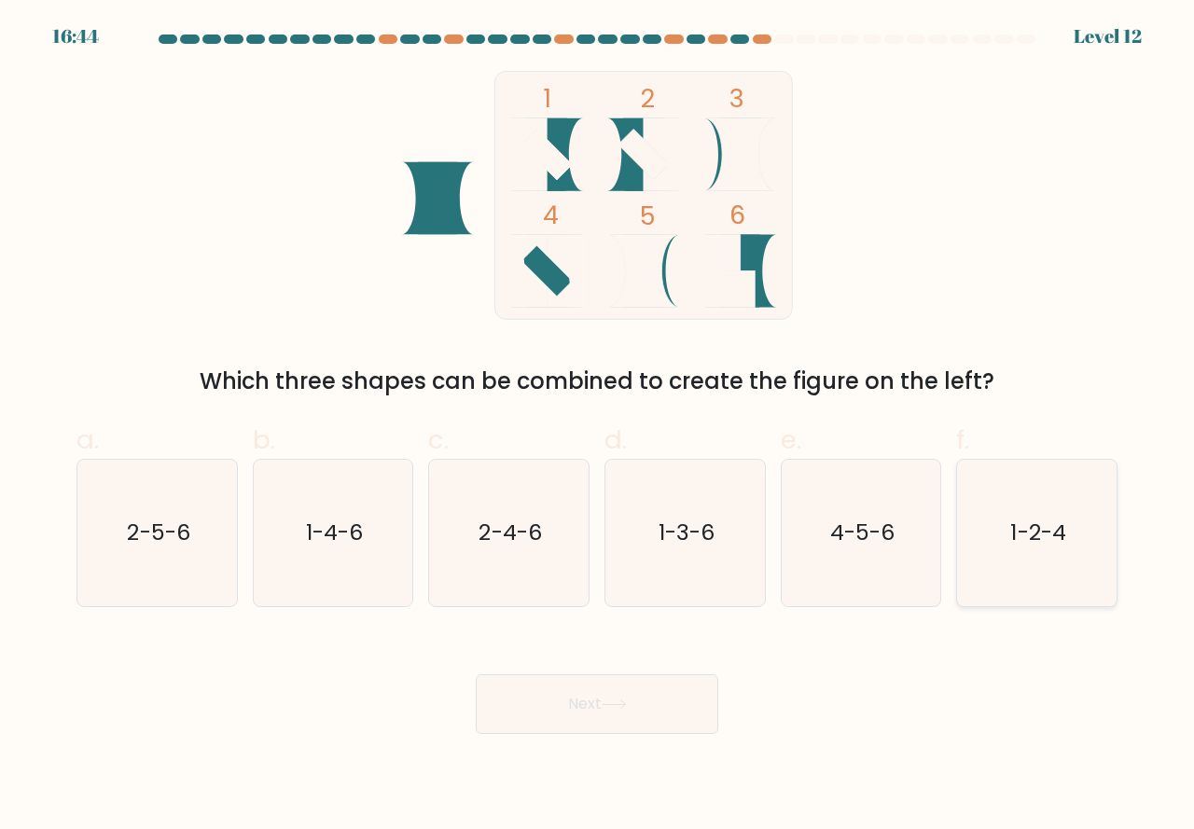
click at [1006, 573] on icon "1-2-4" at bounding box center [1037, 533] width 146 height 146
click at [598, 427] on input "f. 1-2-4" at bounding box center [597, 421] width 1 height 12
radio input "true"
click at [617, 712] on button "Next" at bounding box center [597, 705] width 243 height 60
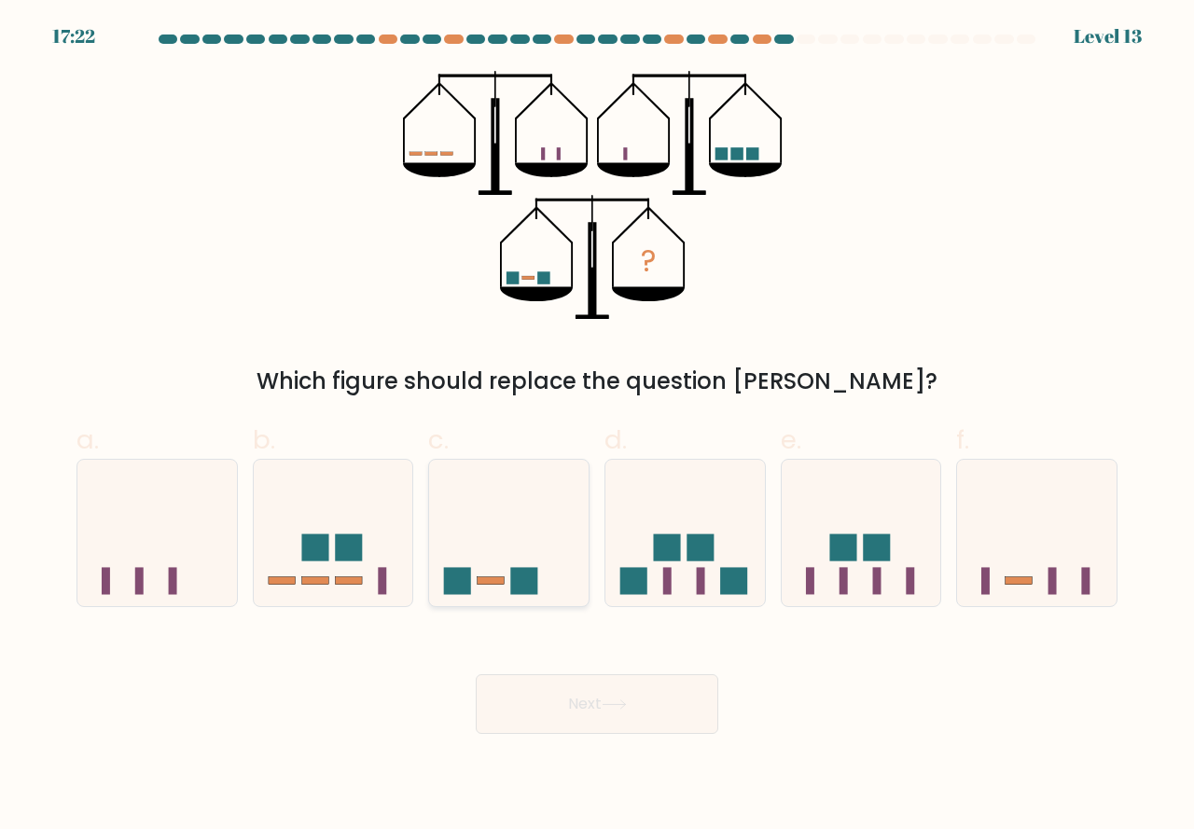
drag, startPoint x: 516, startPoint y: 572, endPoint x: 522, endPoint y: 581, distance: 11.4
click at [516, 571] on rect at bounding box center [524, 580] width 27 height 27
click at [597, 427] on input "c." at bounding box center [597, 421] width 1 height 12
radio input "true"
click at [604, 702] on button "Next" at bounding box center [597, 705] width 243 height 60
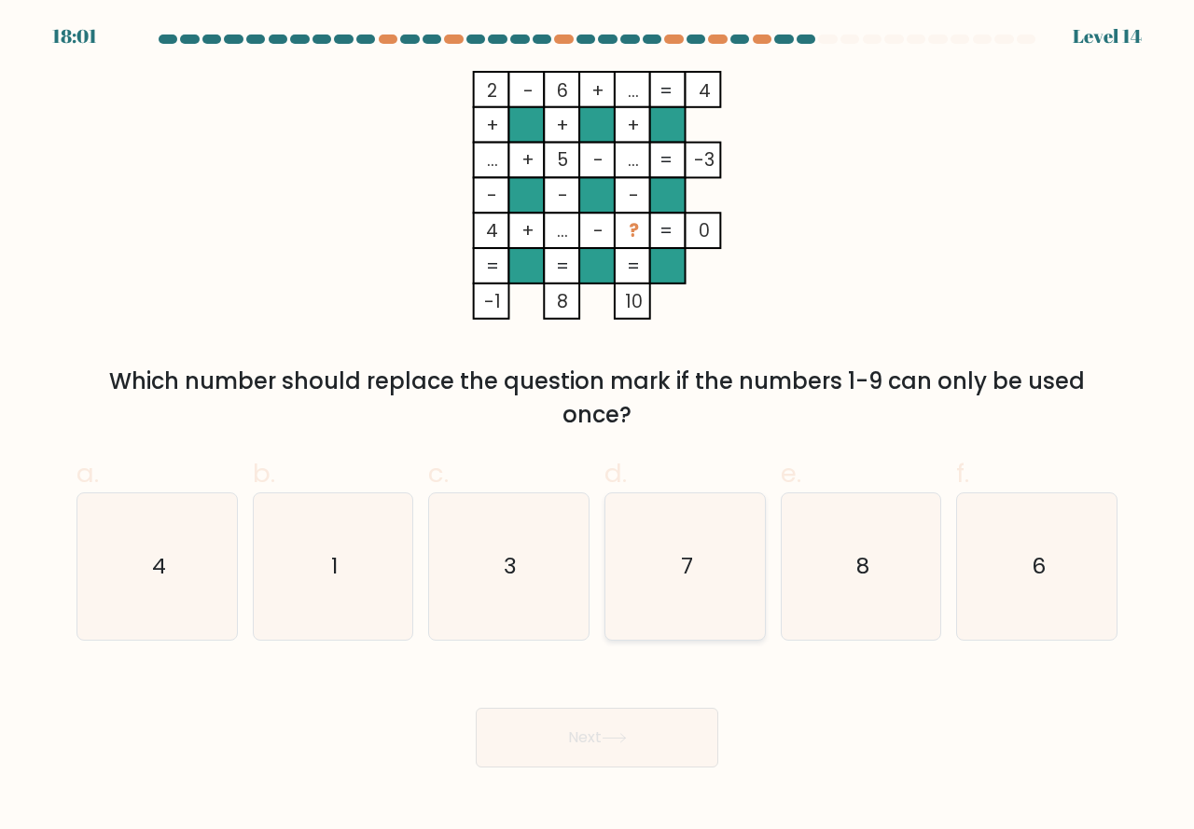
click at [706, 593] on icon "7" at bounding box center [685, 567] width 146 height 146
click at [598, 427] on input "d. 7" at bounding box center [597, 421] width 1 height 12
radio input "true"
click at [653, 749] on button "Next" at bounding box center [597, 738] width 243 height 60
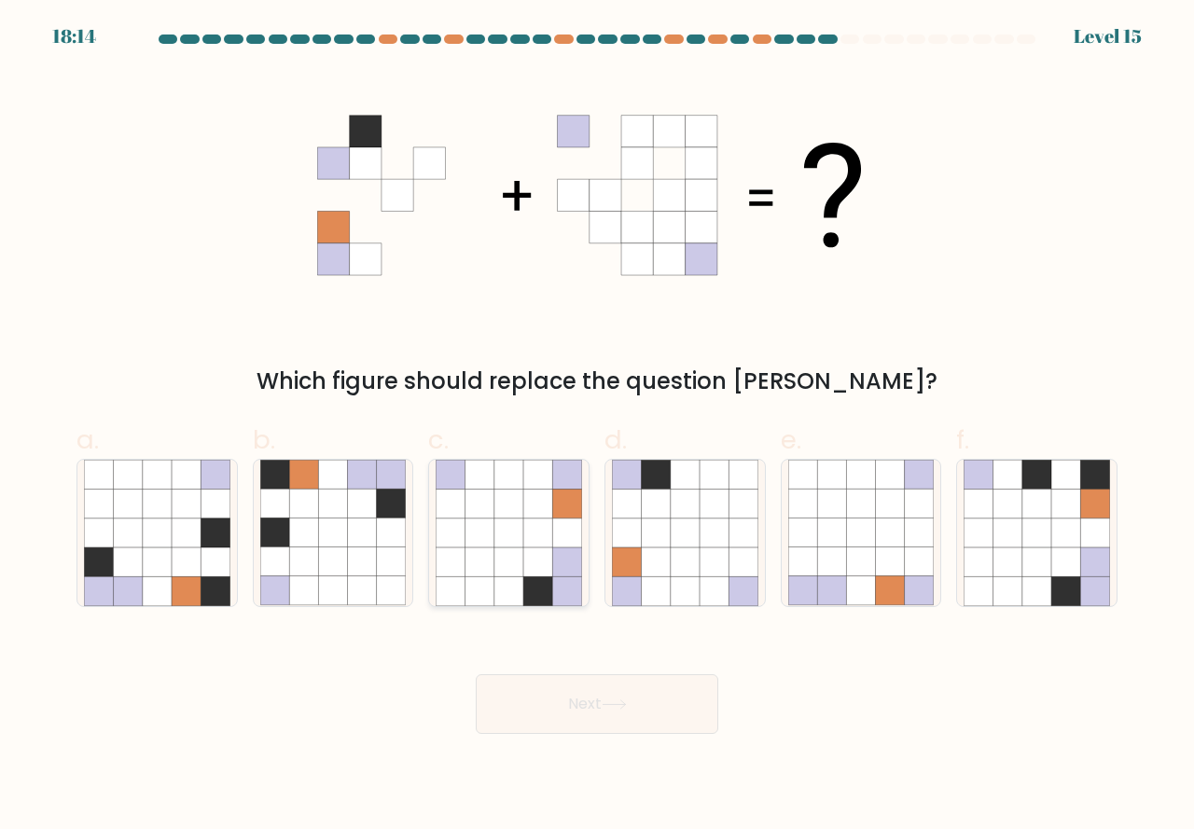
click at [465, 539] on icon at bounding box center [451, 533] width 29 height 29
click at [597, 427] on input "c." at bounding box center [597, 421] width 1 height 12
radio input "true"
click at [570, 711] on button "Next" at bounding box center [597, 705] width 243 height 60
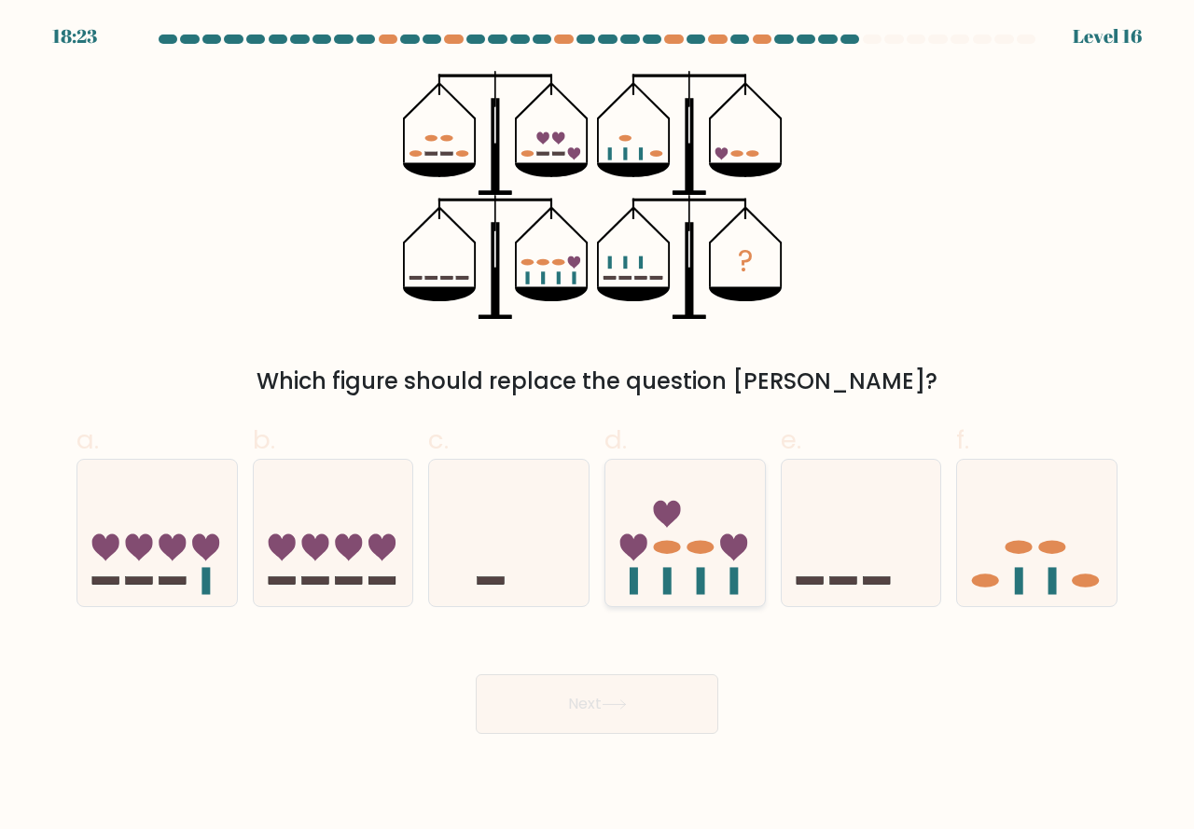
click at [710, 589] on icon at bounding box center [686, 533] width 160 height 132
click at [598, 427] on input "d." at bounding box center [597, 421] width 1 height 12
radio input "true"
click at [608, 711] on button "Next" at bounding box center [597, 705] width 243 height 60
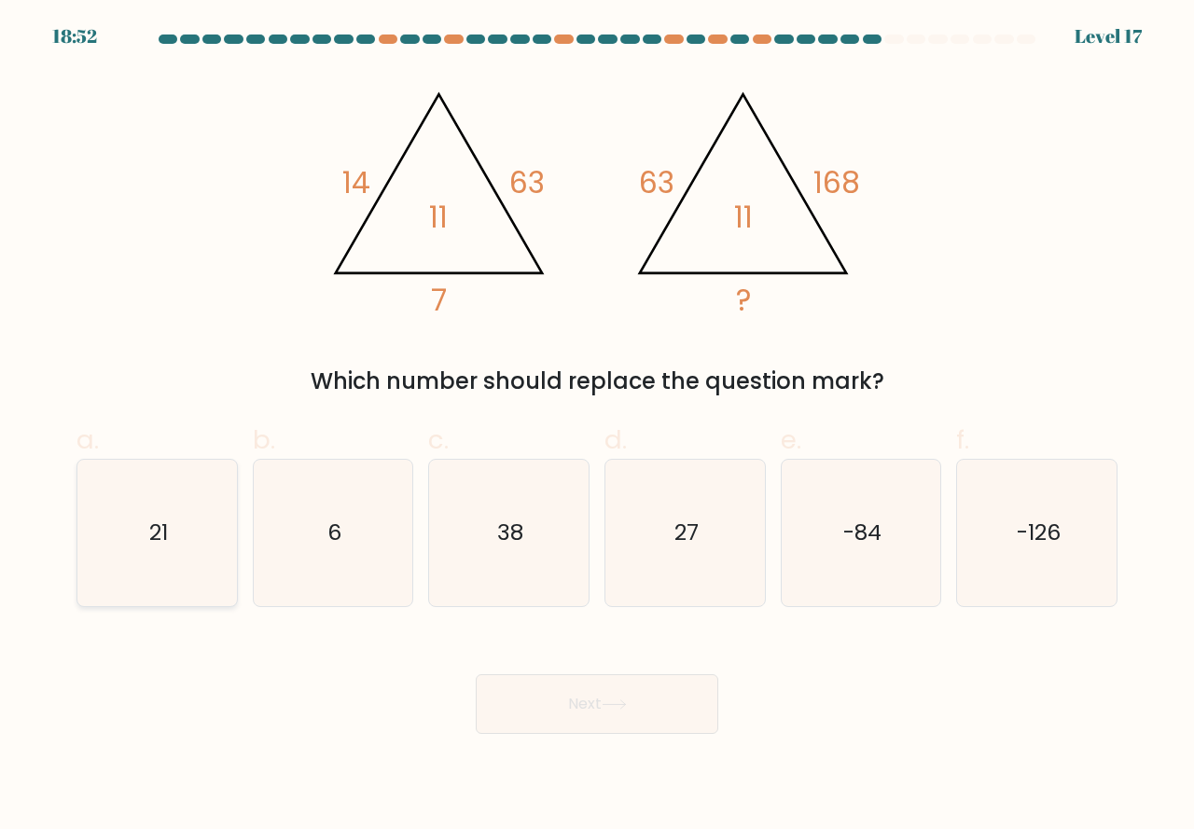
click at [193, 576] on icon "21" at bounding box center [157, 533] width 146 height 146
click at [597, 427] on input "a. 21" at bounding box center [597, 421] width 1 height 12
radio input "true"
click at [610, 717] on button "Next" at bounding box center [597, 705] width 243 height 60
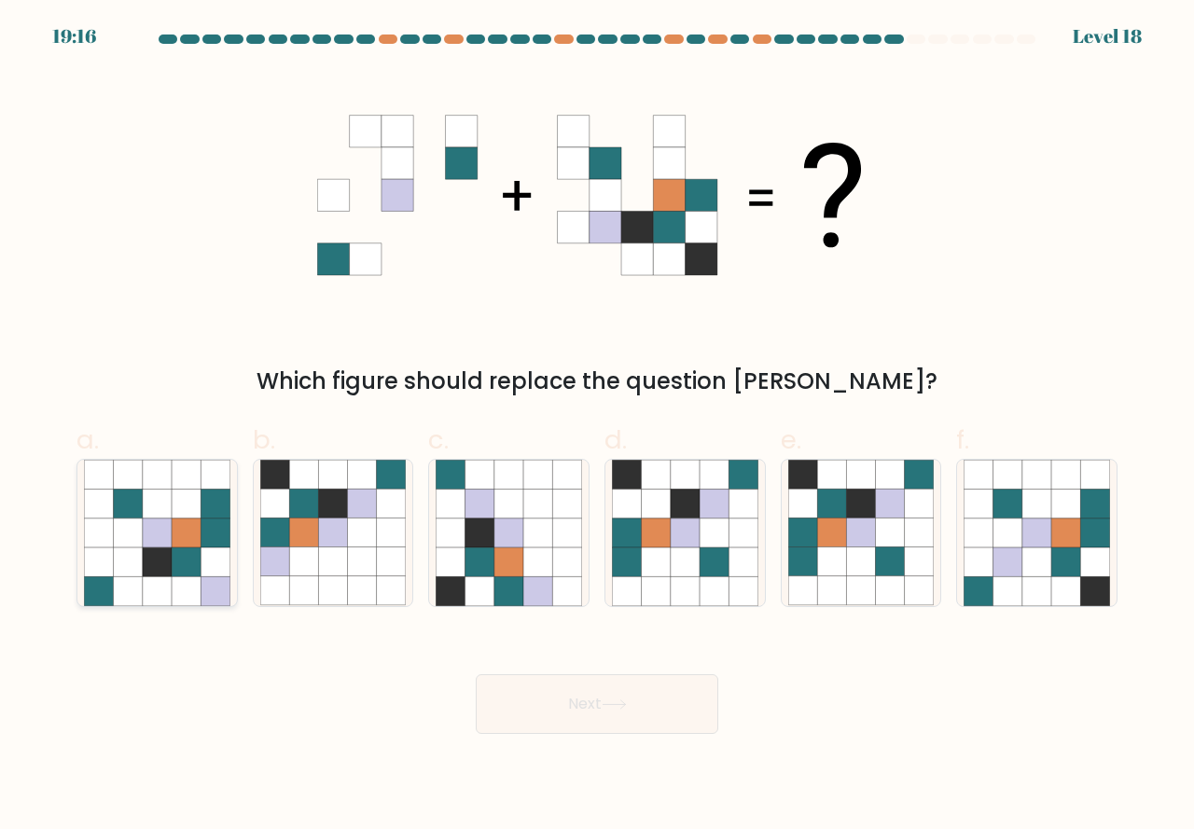
click at [180, 576] on icon at bounding box center [186, 562] width 29 height 29
click at [597, 427] on input "a." at bounding box center [597, 421] width 1 height 12
radio input "true"
click at [555, 704] on button "Next" at bounding box center [597, 705] width 243 height 60
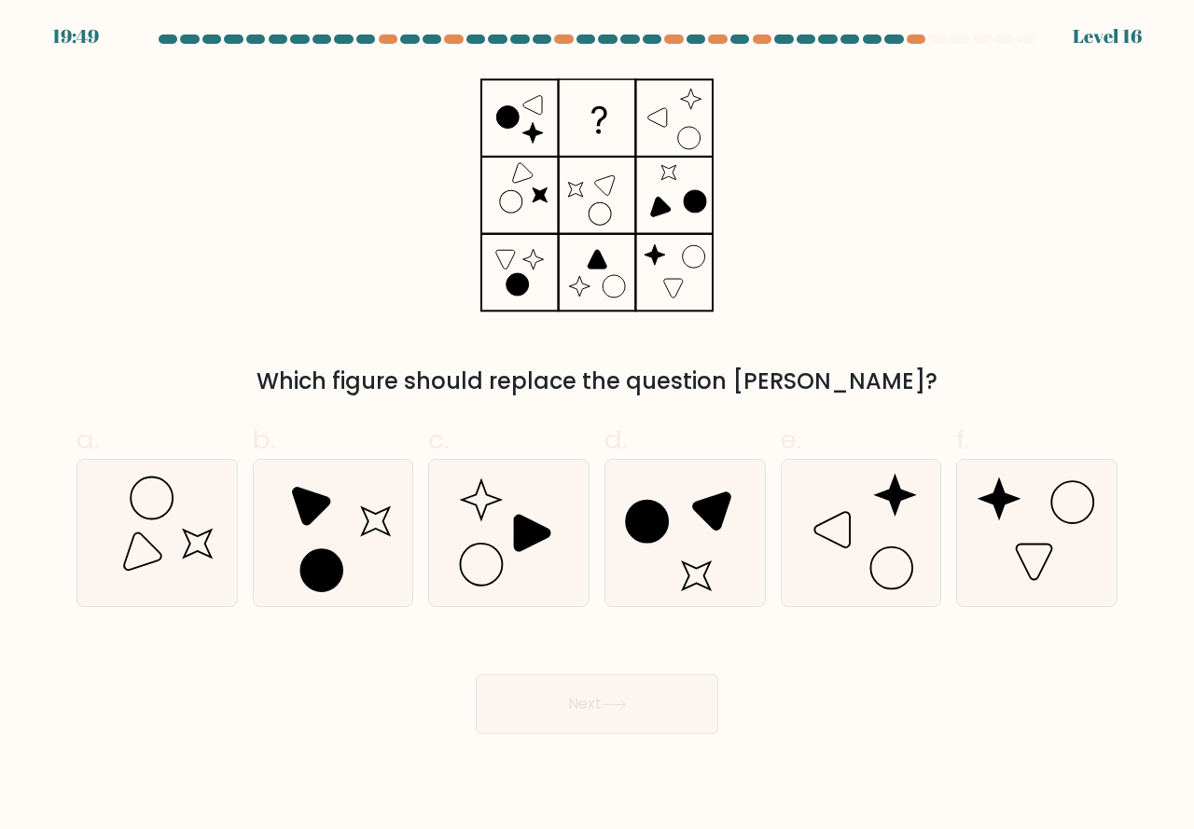
drag, startPoint x: 1029, startPoint y: 582, endPoint x: 823, endPoint y: 650, distance: 217.1
click at [1028, 592] on icon at bounding box center [1037, 533] width 146 height 146
click at [598, 427] on input "f." at bounding box center [597, 421] width 1 height 12
radio input "true"
click at [617, 715] on button "Next" at bounding box center [597, 705] width 243 height 60
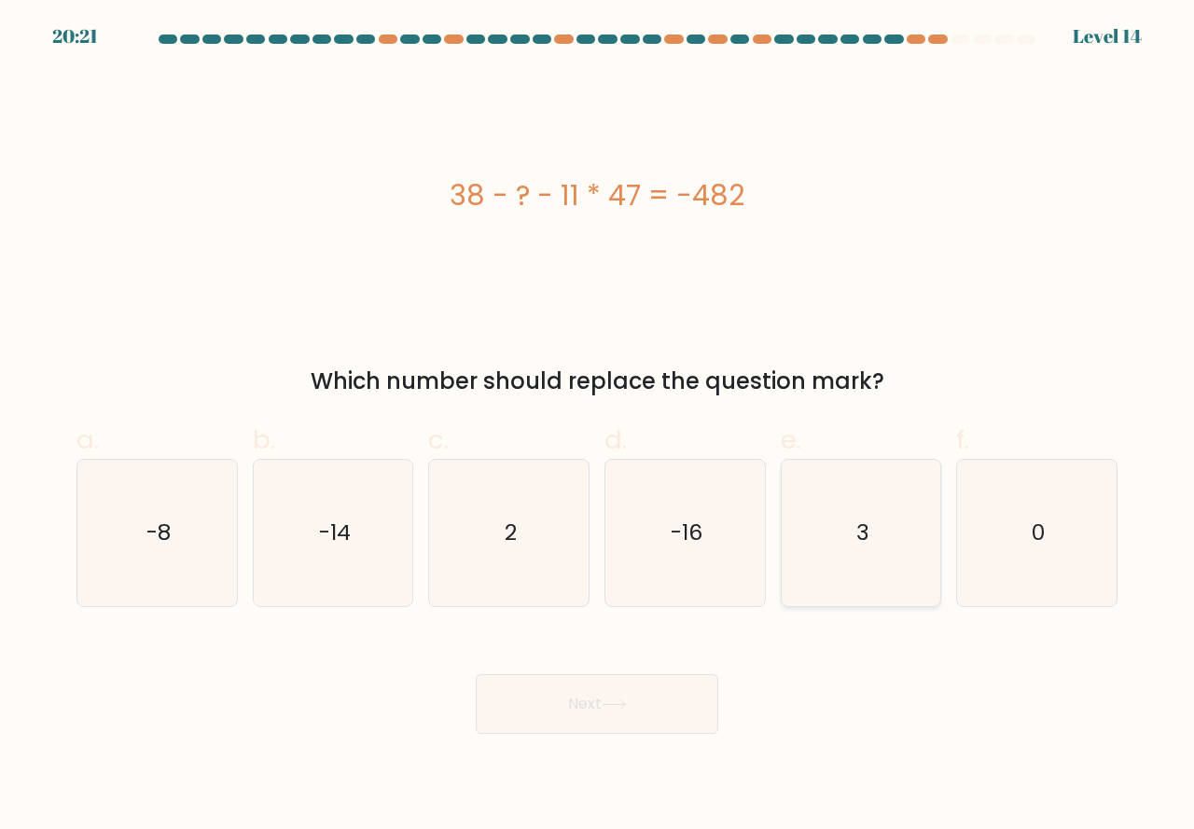
drag, startPoint x: 864, startPoint y: 579, endPoint x: 851, endPoint y: 602, distance: 25.9
click at [859, 590] on icon "3" at bounding box center [861, 533] width 146 height 146
click at [847, 577] on icon "3" at bounding box center [861, 533] width 146 height 146
click at [598, 427] on input "e. 3" at bounding box center [597, 421] width 1 height 12
radio input "true"
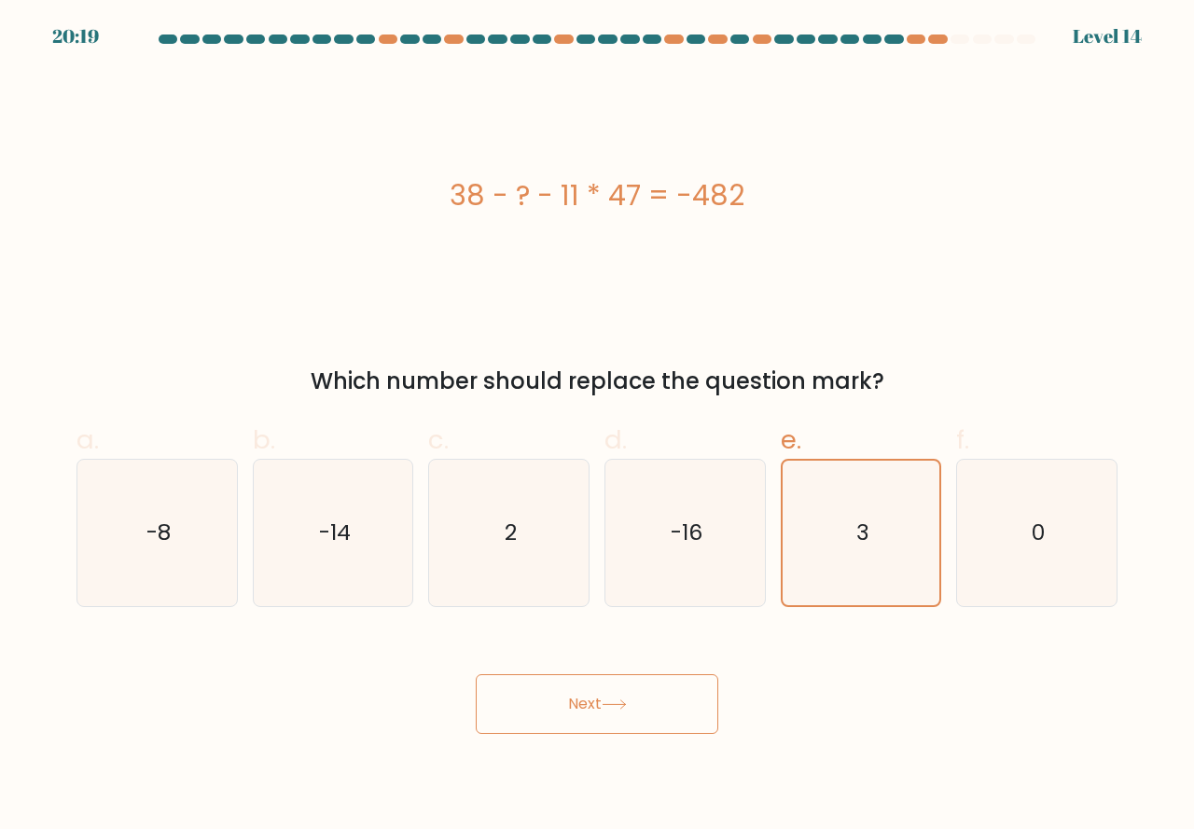
click at [578, 708] on button "Next" at bounding box center [597, 705] width 243 height 60
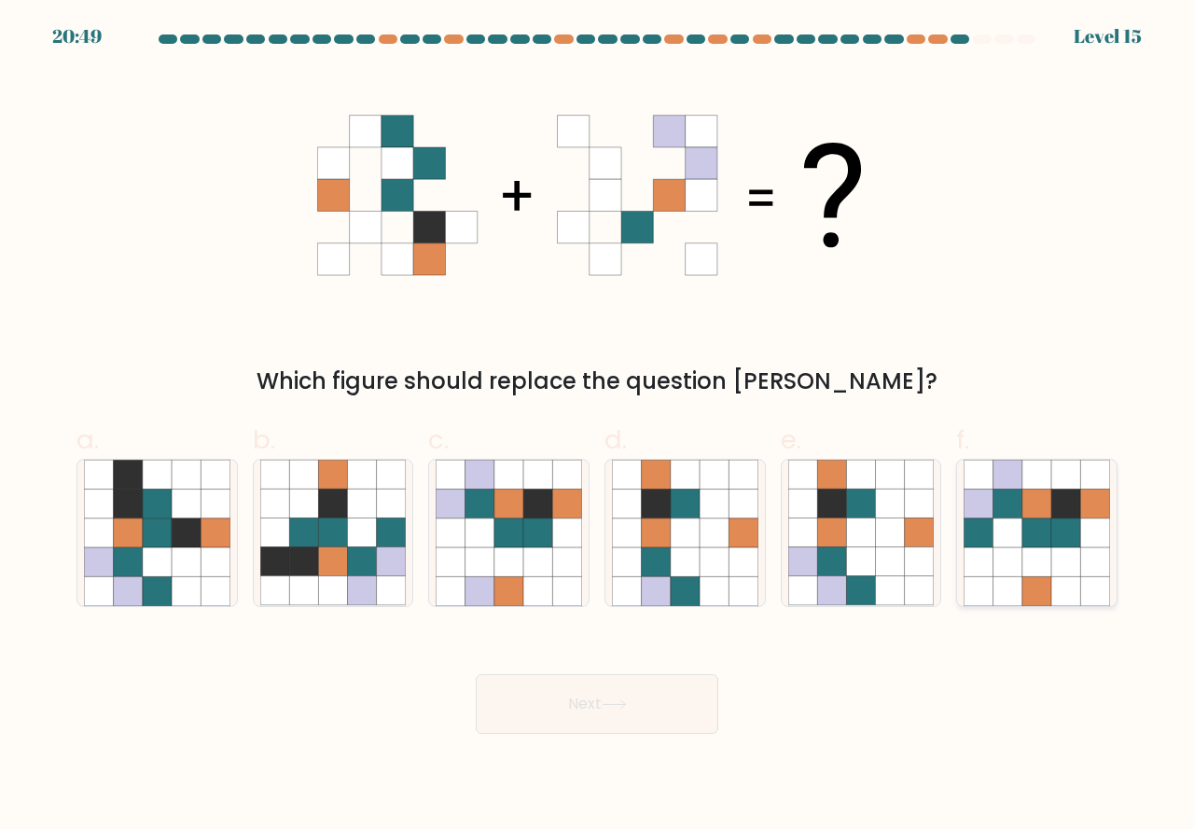
click at [1044, 578] on icon at bounding box center [1037, 591] width 29 height 29
click at [598, 427] on input "f." at bounding box center [597, 421] width 1 height 12
radio input "true"
click at [622, 705] on icon at bounding box center [614, 705] width 25 height 10
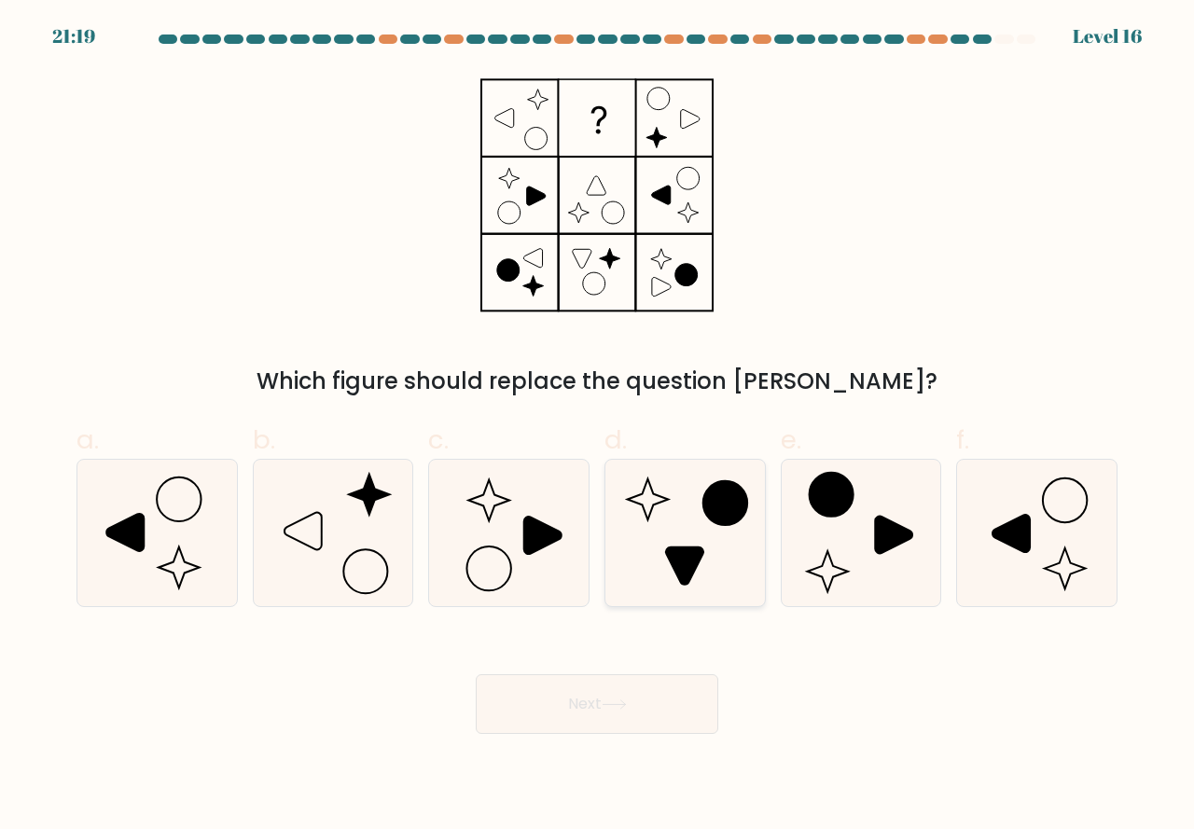
click at [683, 576] on icon at bounding box center [684, 566] width 37 height 37
click at [598, 427] on input "d." at bounding box center [597, 421] width 1 height 12
radio input "true"
click at [649, 704] on button "Next" at bounding box center [597, 705] width 243 height 60
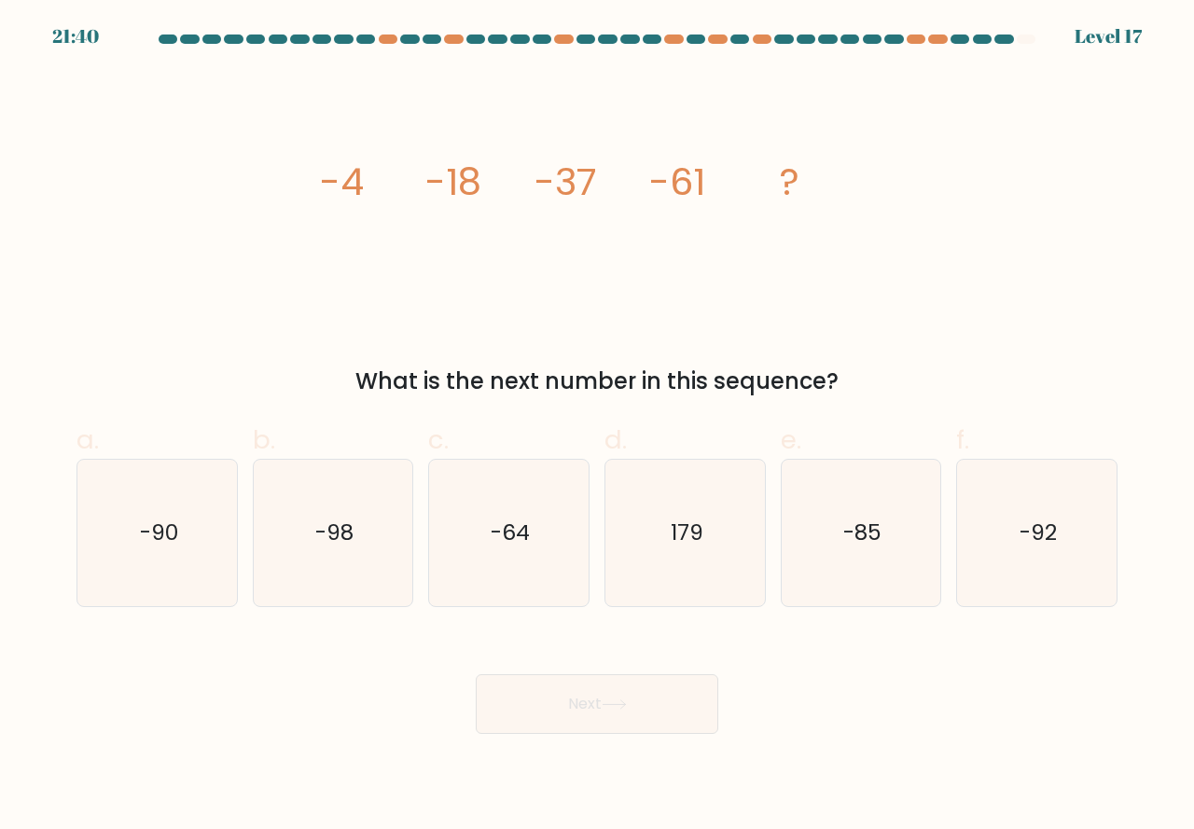
drag, startPoint x: 920, startPoint y: 589, endPoint x: 828, endPoint y: 636, distance: 103.1
click at [900, 600] on icon "-85" at bounding box center [861, 533] width 146 height 146
click at [598, 427] on input "e. -85" at bounding box center [597, 421] width 1 height 12
radio input "true"
click at [633, 700] on button "Next" at bounding box center [597, 705] width 243 height 60
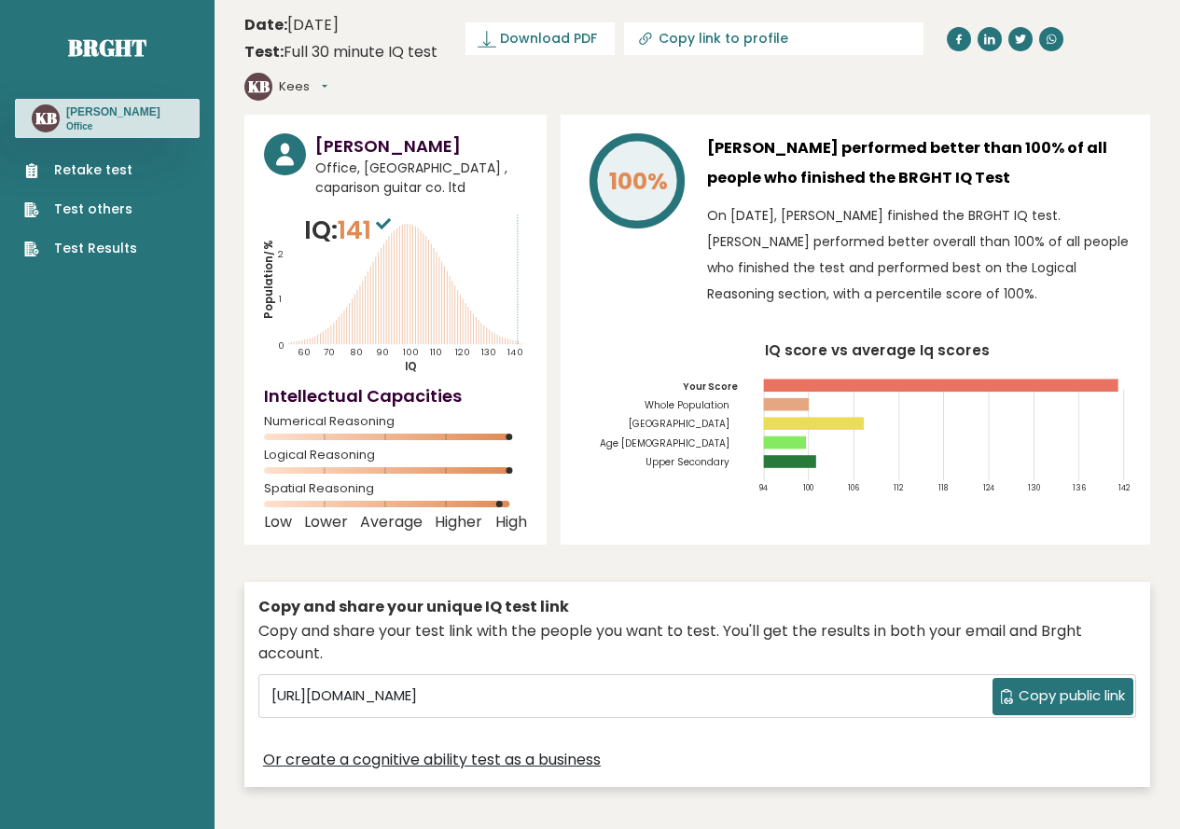
click at [66, 245] on link "Test Results" at bounding box center [80, 249] width 113 height 20
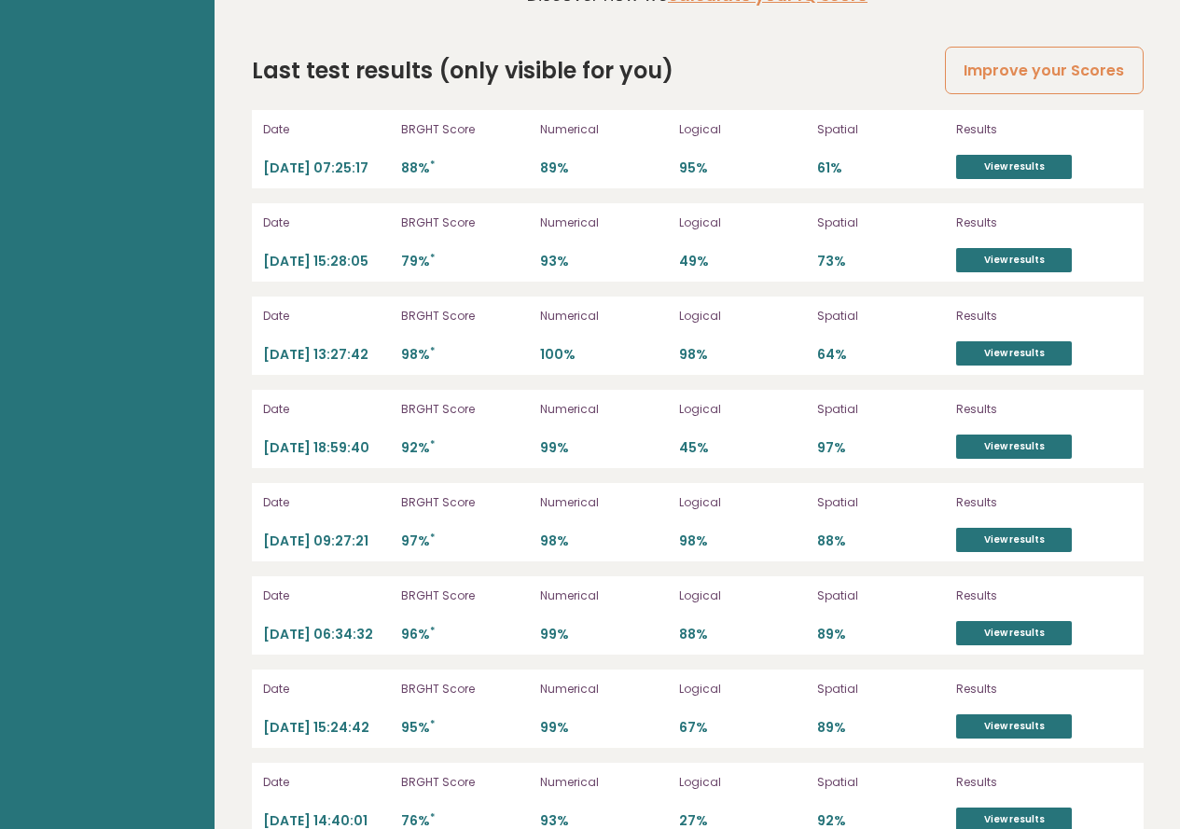
scroll to position [5267, 0]
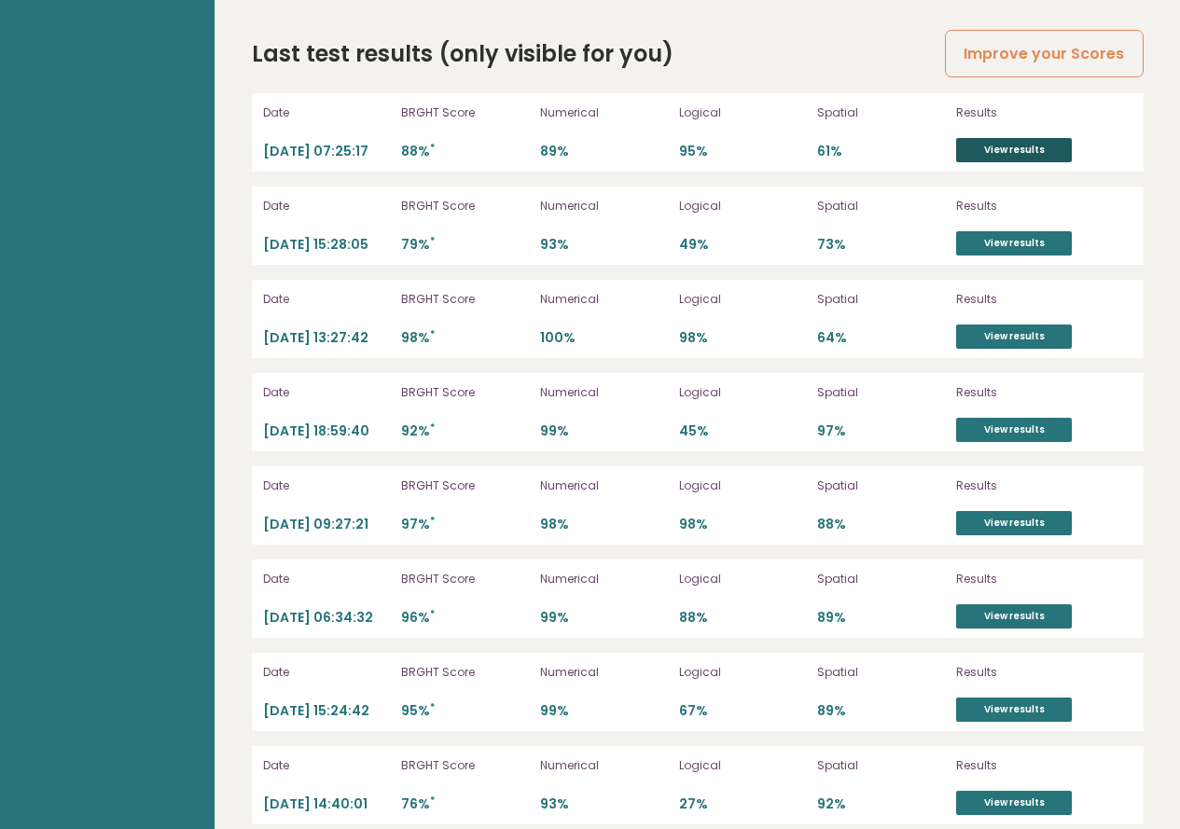
click at [1012, 138] on link "View results" at bounding box center [1014, 150] width 116 height 24
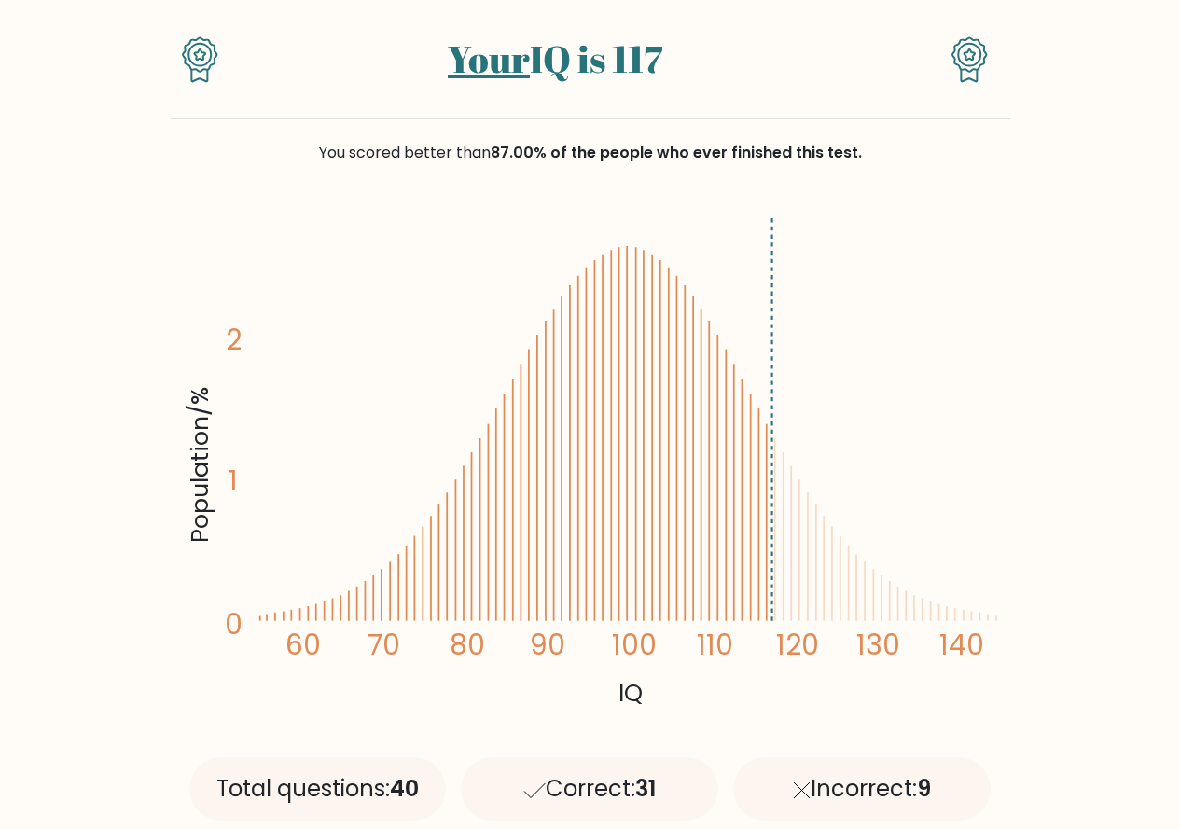
scroll to position [187, 0]
